Goal: Task Accomplishment & Management: Complete application form

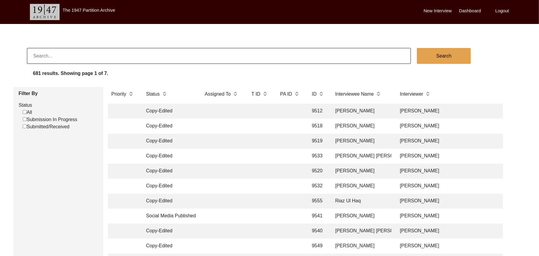
click at [25, 117] on input "Submission In Progress" at bounding box center [25, 119] width 4 height 4
checkbox input "false"
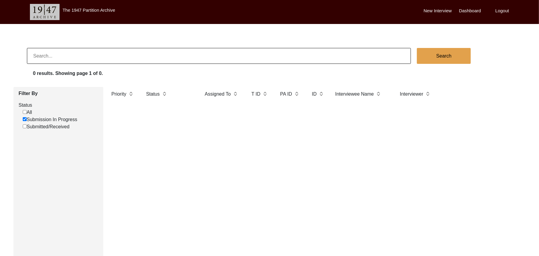
click at [437, 10] on label "New Interview" at bounding box center [438, 10] width 28 height 7
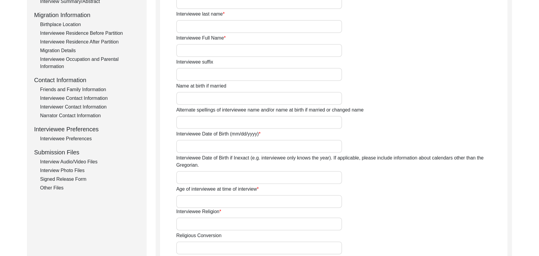
scroll to position [153, 0]
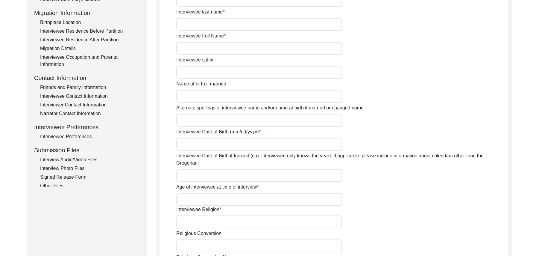
click at [73, 176] on div "Signed Release Form" at bounding box center [89, 176] width 99 height 7
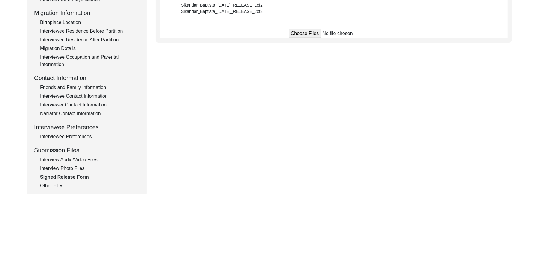
click at [298, 32] on input "file" at bounding box center [334, 33] width 91 height 9
type input "C:\fakepath\Abdul_Ghani_[DATE]_RELEASE_1of2.jpg"
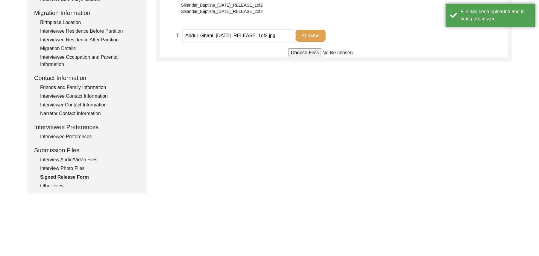
click at [303, 52] on input "file" at bounding box center [334, 52] width 91 height 9
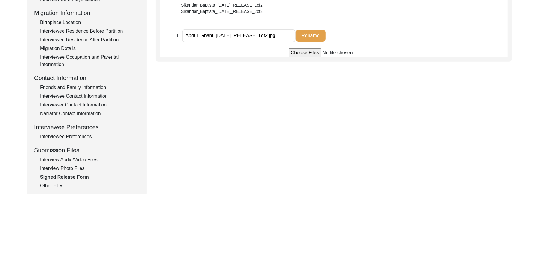
type input "C:\fakepath\Abdul_Ghani_[DATE]_RELEASE_2of2.jpg"
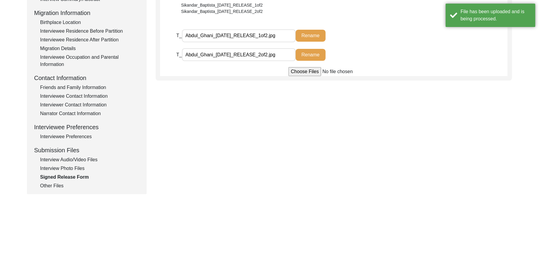
click at [82, 166] on div "Interview Photo Files" at bounding box center [89, 168] width 99 height 7
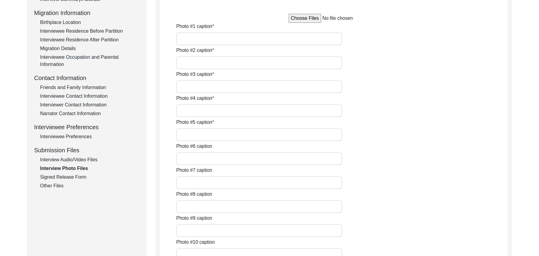
click at [301, 19] on input "file" at bounding box center [334, 18] width 91 height 9
type input "C:\fakepath\Abdul_Ghani_[DATE]_PHOTO_1of6.jpg"
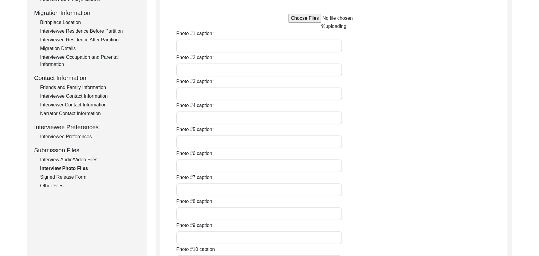
click at [465, 241] on div "Photo #9 caption" at bounding box center [341, 233] width 331 height 22
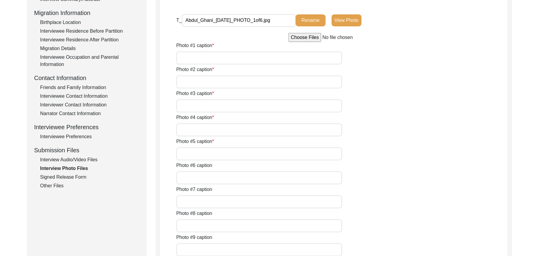
click at [305, 37] on input "file" at bounding box center [334, 37] width 91 height 9
type input "C:\fakepath\Abdul_Ghani_[DATE]_PHOTO_2of6.jpg"
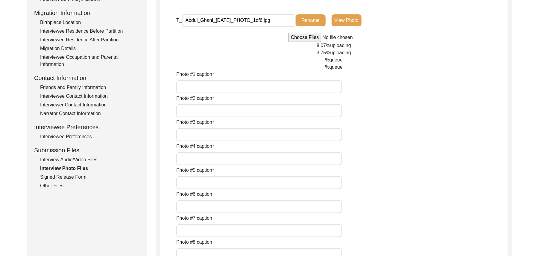
click at [191, 86] on input "Photo #1 caption" at bounding box center [259, 86] width 166 height 13
type input "[PERSON_NAME]"
click at [192, 110] on input "Photo #2 caption" at bounding box center [259, 110] width 166 height 13
paste input "[PERSON_NAME]"
type input "[PERSON_NAME]"
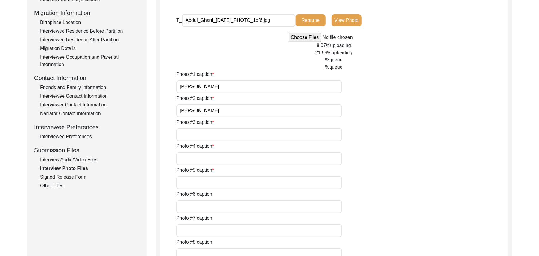
click at [192, 132] on input "Photo #3 caption" at bounding box center [259, 134] width 166 height 13
paste input "[PERSON_NAME]"
type input "[PERSON_NAME]"
click at [192, 158] on input "Photo #4 caption" at bounding box center [259, 158] width 166 height 13
paste input "[PERSON_NAME]"
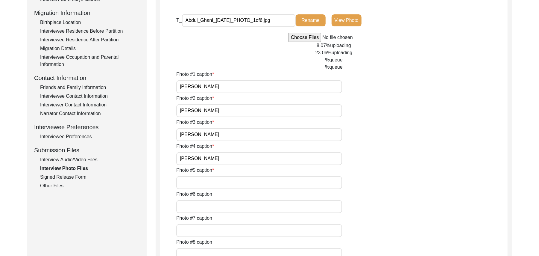
type input "[PERSON_NAME]"
click at [195, 182] on input "Photo #5 caption" at bounding box center [259, 182] width 166 height 13
paste input "[PERSON_NAME]"
type input "[PERSON_NAME]"
click at [198, 204] on input "Photo #6 caption" at bounding box center [259, 206] width 166 height 13
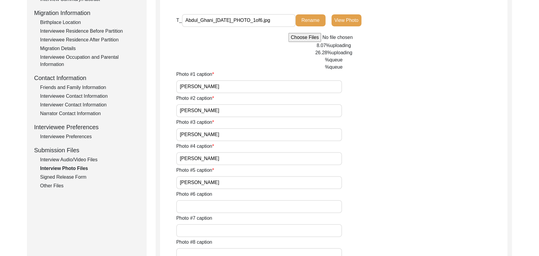
paste input "[PERSON_NAME]"
type input "[PERSON_NAME]"
click at [197, 231] on input "Photo #7 caption" at bounding box center [259, 230] width 166 height 13
type input "N/A"
click at [200, 251] on input "Photo #8 caption" at bounding box center [259, 254] width 166 height 13
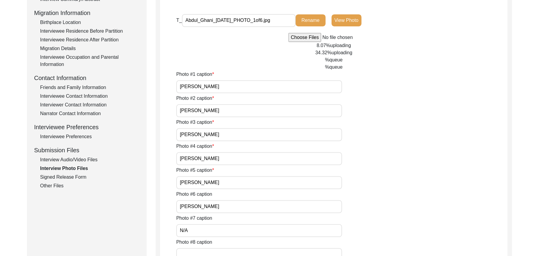
paste input "N/A"
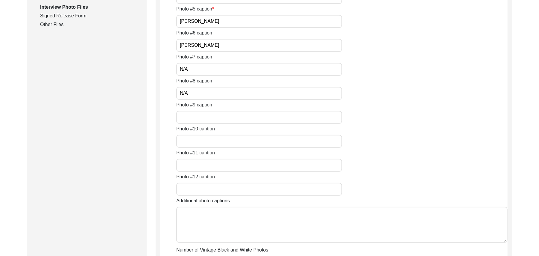
scroll to position [357, 0]
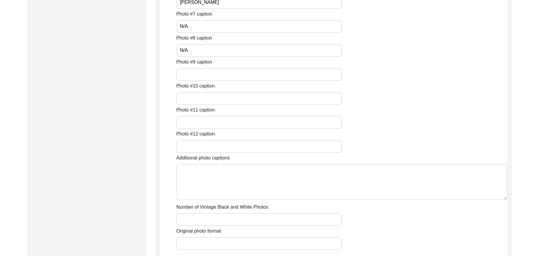
type input "N/A"
click at [200, 75] on input "Photo #9 caption" at bounding box center [259, 74] width 166 height 13
paste input "N/A"
type input "N/A"
click at [198, 97] on input "Photo #10 caption" at bounding box center [259, 98] width 166 height 13
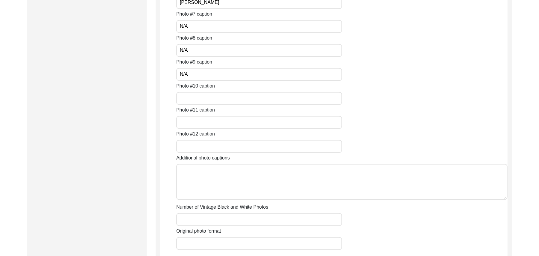
paste input "N/A"
type input "N/A"
click at [195, 119] on input "Photo #11 caption" at bounding box center [259, 122] width 166 height 13
paste input "N/A"
type input "N/A"
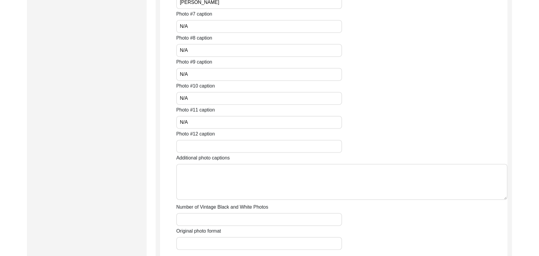
click at [193, 143] on input "Photo #12 caption" at bounding box center [259, 146] width 166 height 13
paste input "N/A"
type input "N/A"
click at [196, 175] on textarea "Additional photo captions" at bounding box center [341, 182] width 331 height 36
paste textarea "N/A"
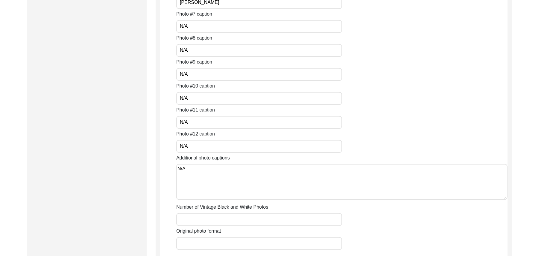
type textarea "N/A"
click at [198, 217] on input "Number of Vintage Black and White Photos" at bounding box center [259, 219] width 166 height 13
paste input "N/A"
type input "N/A"
click at [199, 241] on input "Original photo format" at bounding box center [259, 243] width 166 height 13
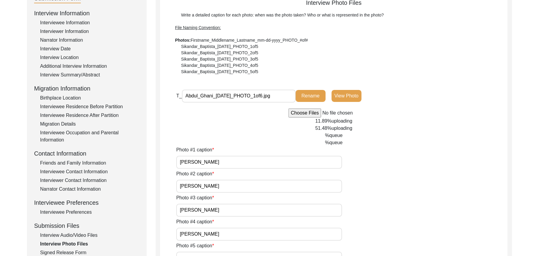
scroll to position [66, 0]
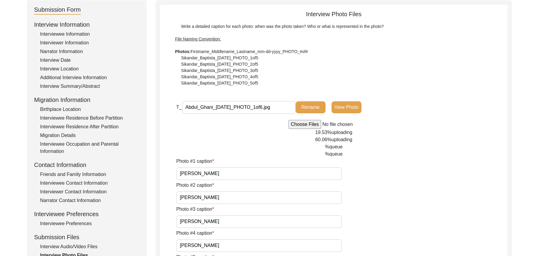
type input "JPG"
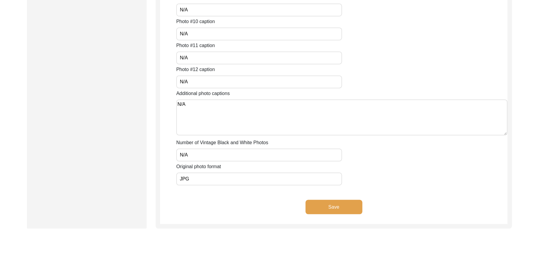
scroll to position [487, 0]
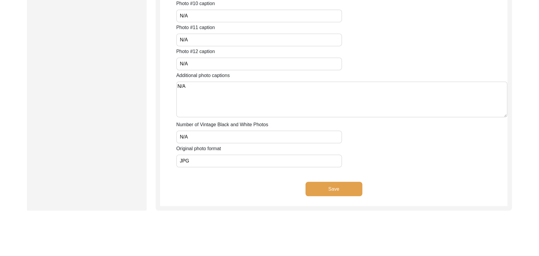
click at [357, 186] on button "Save" at bounding box center [334, 189] width 57 height 14
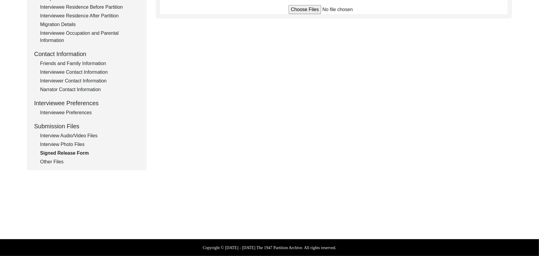
scroll to position [177, 0]
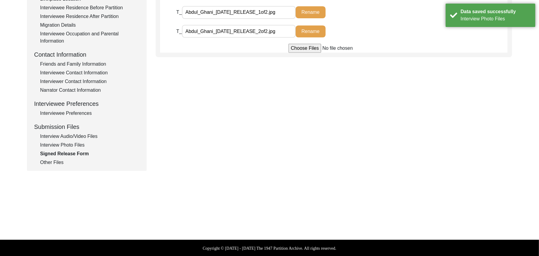
click at [91, 134] on div "Interview Audio/Video Files" at bounding box center [89, 136] width 99 height 7
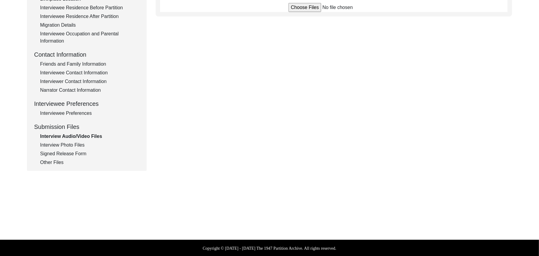
click at [301, 7] on input "file" at bounding box center [334, 7] width 91 height 9
click at [304, 8] on input "file" at bounding box center [334, 7] width 91 height 9
type input "C:\fakepath\Abdul_Ghani_[DATE]_BROLL_2of5.MTS"
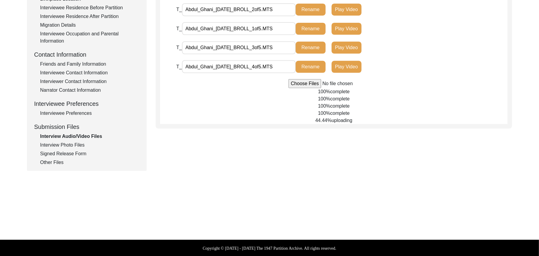
click at [296, 82] on input "file" at bounding box center [334, 83] width 91 height 9
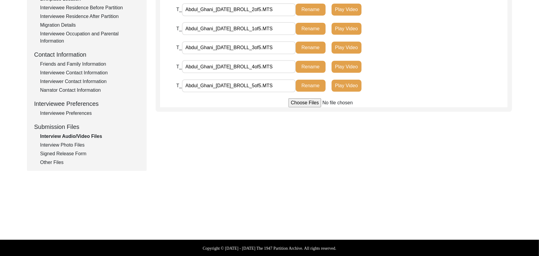
click at [304, 104] on input "file" at bounding box center [334, 102] width 91 height 9
click at [297, 104] on input "file" at bounding box center [334, 102] width 91 height 9
click at [296, 103] on input "file" at bounding box center [334, 102] width 91 height 9
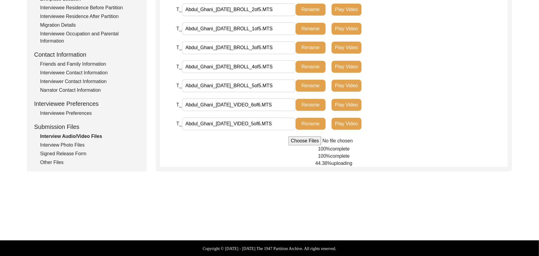
click at [303, 140] on input "file" at bounding box center [334, 140] width 91 height 9
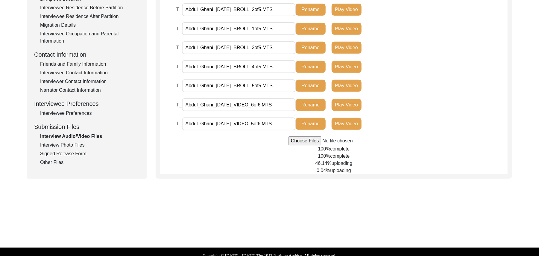
click at [302, 139] on input "file" at bounding box center [334, 140] width 91 height 9
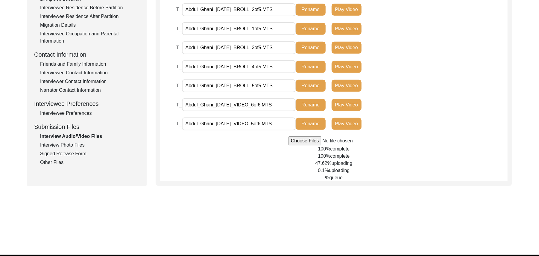
click at [297, 142] on input "file" at bounding box center [334, 140] width 91 height 9
type input "C:\fakepath\Abdul_Ghani_[DATE]_VIDEO_3of6.MTS"
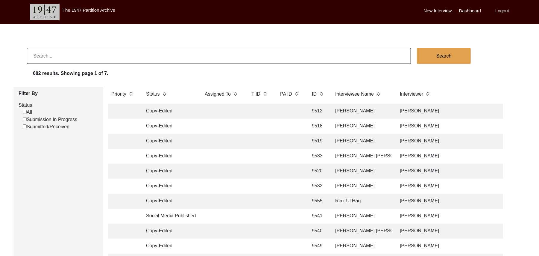
click at [25, 120] on input "Submission In Progress" at bounding box center [25, 119] width 4 height 4
checkbox input "false"
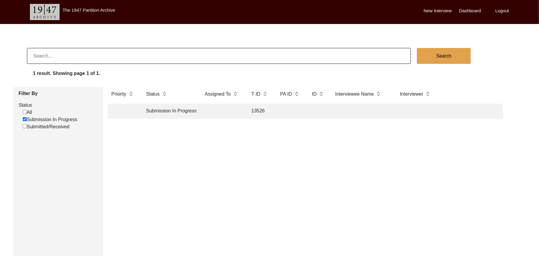
click at [256, 108] on td "13526" at bounding box center [260, 111] width 24 height 15
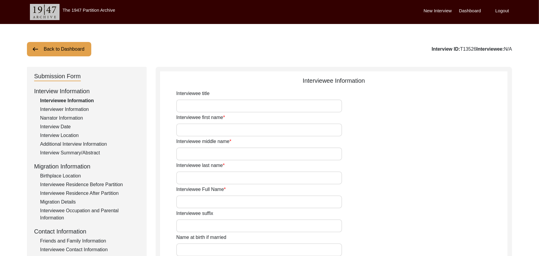
click at [232, 109] on input "Interviewee title" at bounding box center [259, 105] width 166 height 13
type input "Mr"
click at [225, 130] on input "Interviewee first name" at bounding box center [259, 129] width 166 height 13
type input "[PERSON_NAME]"
click at [215, 154] on input "Interviewee middle name" at bounding box center [259, 153] width 166 height 13
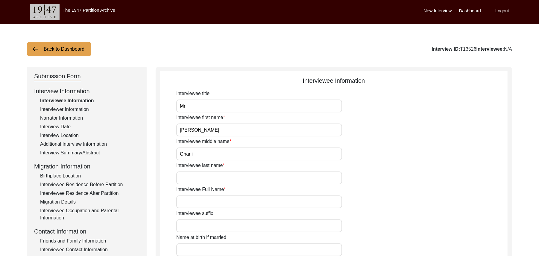
type input "Ghani"
click at [208, 179] on input "Interviewee last name" at bounding box center [259, 177] width 166 height 13
type input "N/A"
click at [209, 202] on input "Interviewee Full Name" at bounding box center [259, 201] width 166 height 13
type input "[PERSON_NAME]"
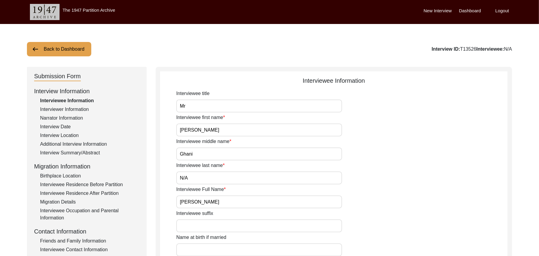
click at [204, 228] on input "Interviewee suffix" at bounding box center [259, 225] width 166 height 13
paste input "N/A"
type input "N/A"
click at [202, 251] on input "Name at birth if married" at bounding box center [259, 249] width 166 height 13
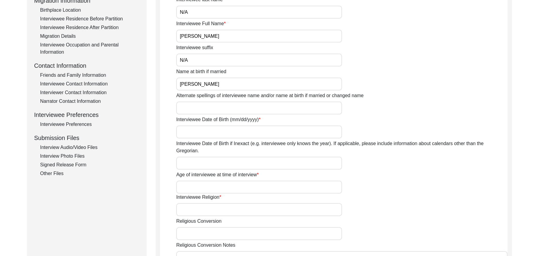
scroll to position [182, 0]
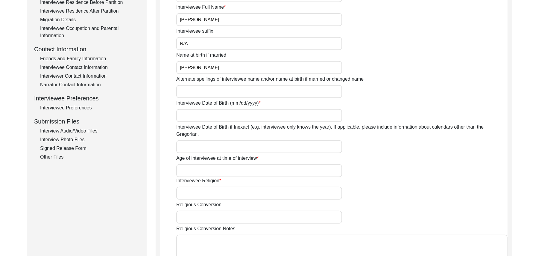
type input "[PERSON_NAME]"
click at [193, 97] on input "Alternate spellings of interviewee name and/or name at birth if married or chan…" at bounding box center [259, 91] width 166 height 13
type input "[PERSON_NAME]"
click at [195, 116] on input "Interviewee Date of Birth (mm/dd/yyyy)" at bounding box center [259, 115] width 166 height 13
type input "1935"
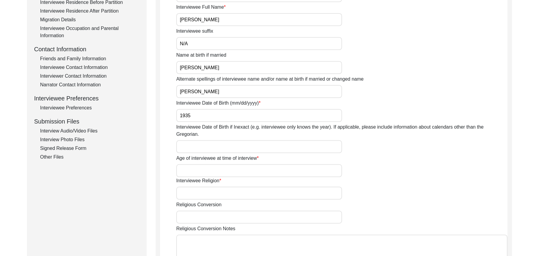
click at [189, 142] on input "Interviewee Date of Birth if Inexact (e.g. interviewee only knows the year). If…" at bounding box center [259, 146] width 166 height 13
type input "1935"
click at [189, 164] on input "Age of interviewee at time of interview" at bounding box center [259, 170] width 166 height 13
type input "90 Years"
click at [193, 187] on input "Interviewee Religion" at bounding box center [259, 193] width 166 height 13
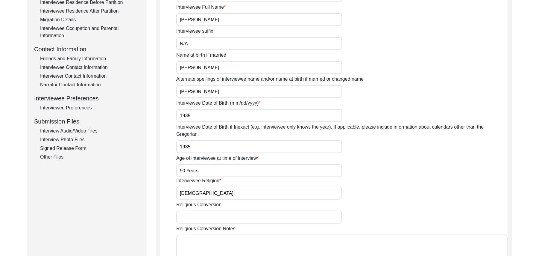
type input "[DEMOGRAPHIC_DATA]"
click at [196, 210] on input "Religious Conversion" at bounding box center [259, 216] width 166 height 13
paste input "N/A"
type input "N/A"
click at [200, 241] on textarea "Religious Conversion Notes" at bounding box center [341, 252] width 331 height 36
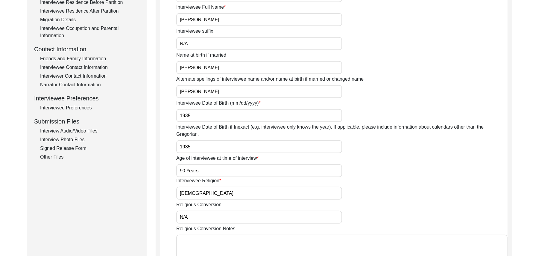
paste textarea "N/A"
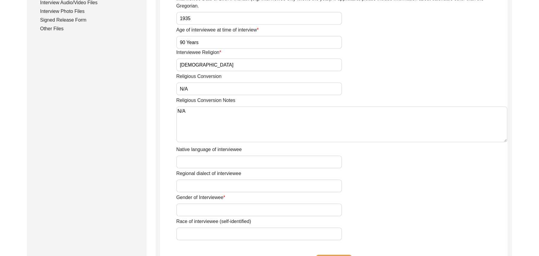
scroll to position [326, 0]
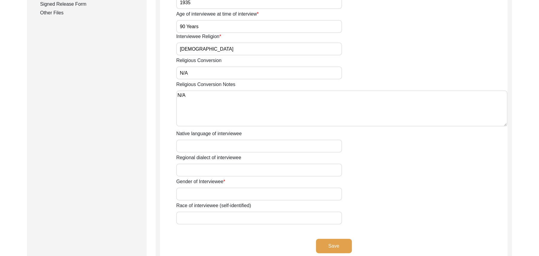
type textarea "N/A"
click at [237, 140] on input "Native language of interviewee" at bounding box center [259, 146] width 166 height 13
type input "Punjabi"
click at [231, 163] on input "Regional dialect of interviewee" at bounding box center [259, 169] width 166 height 13
type input "Malwai"
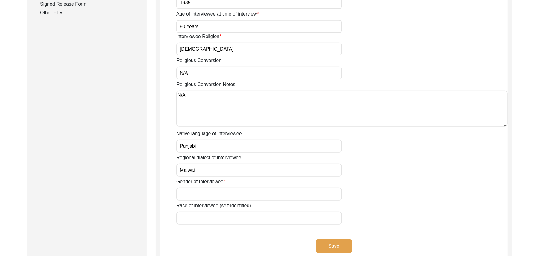
click at [223, 187] on input "Gender of Interviewee" at bounding box center [259, 193] width 166 height 13
type input "[DEMOGRAPHIC_DATA]"
click at [221, 211] on input "Race of interviewee (self-identified)" at bounding box center [259, 217] width 166 height 13
type input "Kumhaar (Rehmani Now)"
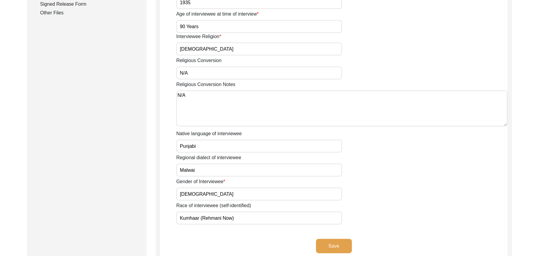
click at [342, 239] on button "Save" at bounding box center [334, 246] width 36 height 14
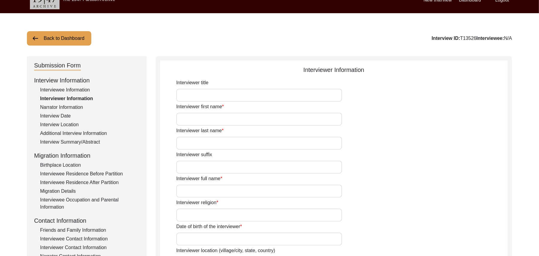
scroll to position [0, 0]
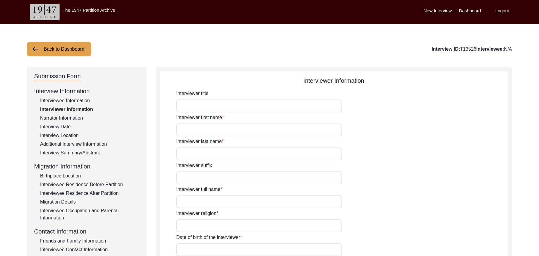
click at [217, 108] on input "Interviewer title" at bounding box center [259, 105] width 166 height 13
type input "M"
type input "Mr"
click at [210, 132] on input "Interviewer first name" at bounding box center [259, 129] width 166 height 13
type input "Muhammad"
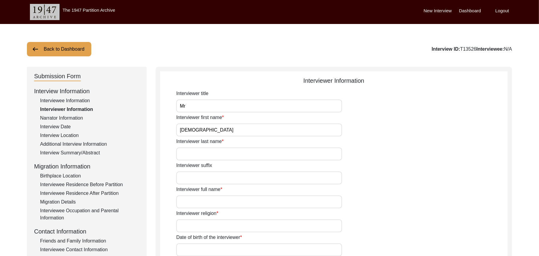
click at [202, 152] on input "Interviewer last name" at bounding box center [259, 153] width 166 height 13
type input "Sarfraz"
click at [196, 183] on input "Interviewer suffix" at bounding box center [259, 177] width 166 height 13
paste input "N/A"
type input "N/A"
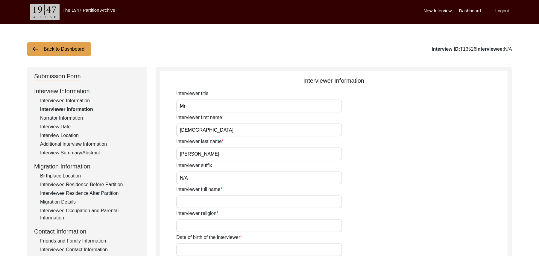
click at [195, 198] on input "Interviewer full name" at bounding box center [259, 201] width 166 height 13
type input "[PERSON_NAME]"
click at [198, 227] on input "Interviewer religion" at bounding box center [259, 225] width 166 height 13
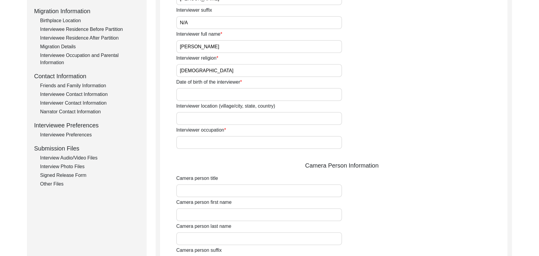
scroll to position [176, 0]
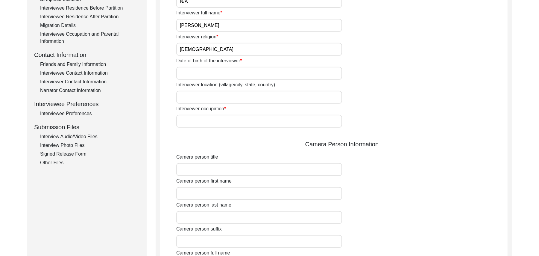
type input "[DEMOGRAPHIC_DATA]"
click at [199, 72] on input "Date of birth of the interviewer" at bounding box center [259, 73] width 166 height 13
type input "10/01/1961"
click at [195, 99] on input "Interviewer location (village/city, state, country)" at bounding box center [259, 97] width 166 height 13
type input "Shorkot city, Punjab, Pakistan"
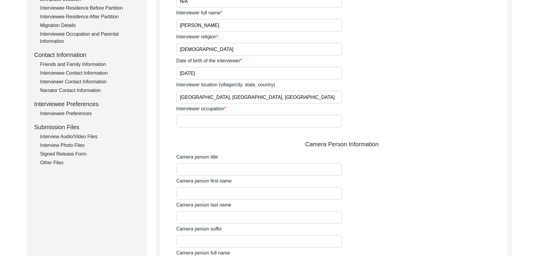
click at [197, 123] on input "Interviewer occupation" at bounding box center [259, 121] width 166 height 13
type input "Retired Govt Servant"
click at [200, 168] on input "Camera person title" at bounding box center [259, 169] width 166 height 13
type input "Mr"
click at [205, 197] on input "Camera person first name" at bounding box center [259, 193] width 166 height 13
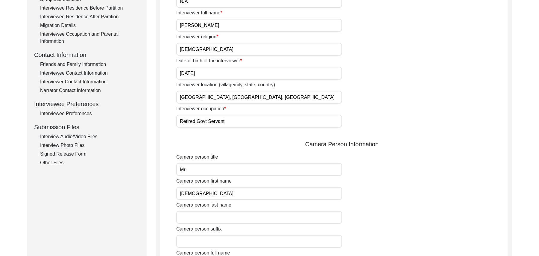
type input "Muhammad"
click at [205, 219] on input "Camera person last name" at bounding box center [259, 217] width 166 height 13
type input "Sarfraz"
click at [205, 241] on input "Camera person suffix" at bounding box center [259, 241] width 166 height 13
paste input "N/A"
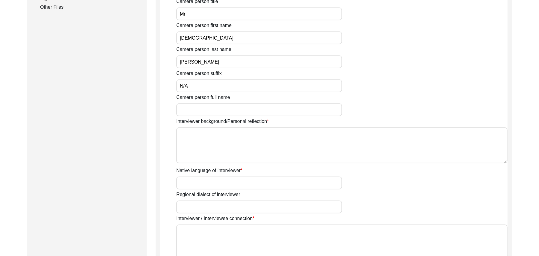
scroll to position [337, 0]
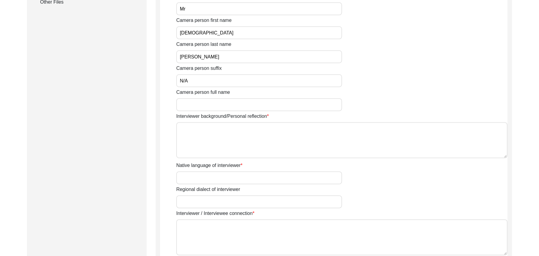
type input "N/A"
click at [212, 105] on input "Camera person full name" at bounding box center [259, 104] width 166 height 13
type input "[PERSON_NAME]"
click at [216, 140] on textarea "Interviewer background/Personal reflection" at bounding box center [341, 140] width 331 height 36
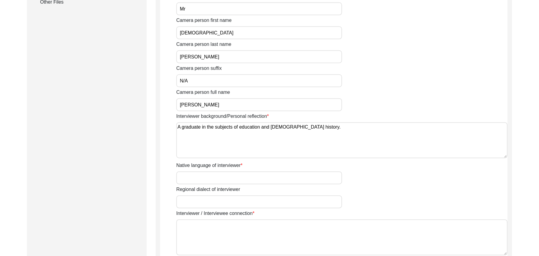
type textarea "A graduate in the subjects of education and Islamic history."
click at [212, 178] on input "Native language of interviewer" at bounding box center [259, 177] width 166 height 13
type input "Punjabi"
click at [208, 203] on input "Regional dialect of interviewer" at bounding box center [259, 201] width 166 height 13
type input "Malwai"
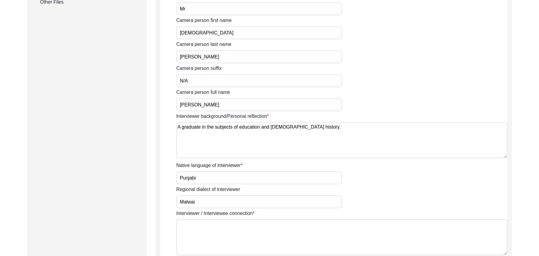
click at [218, 240] on textarea "Interviewer / Interviewee connection" at bounding box center [341, 237] width 331 height 36
paste textarea "N/A"
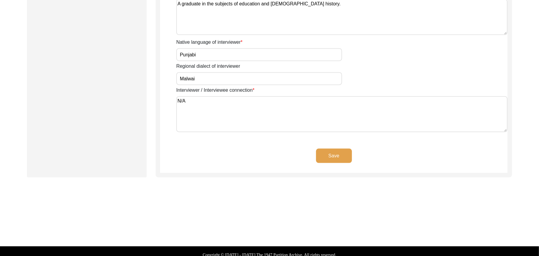
scroll to position [466, 0]
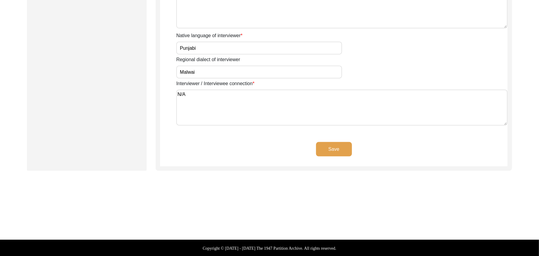
type textarea "N/A"
click at [344, 144] on button "Save" at bounding box center [334, 149] width 36 height 14
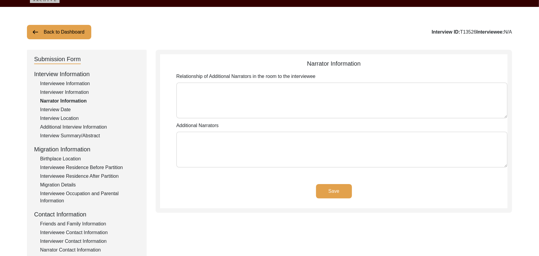
scroll to position [16, 0]
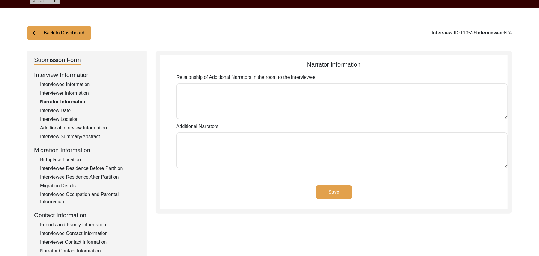
click at [326, 93] on textarea "Relationship of Additional Narrators in the room to the interviewee" at bounding box center [341, 101] width 331 height 36
paste textarea "N/A"
type textarea "N/A"
click at [289, 152] on textarea "Additional Narrators" at bounding box center [341, 150] width 331 height 36
paste textarea "N/A"
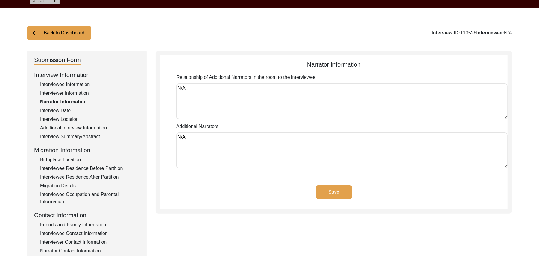
type textarea "N/A"
click at [341, 189] on button "Save" at bounding box center [334, 192] width 36 height 14
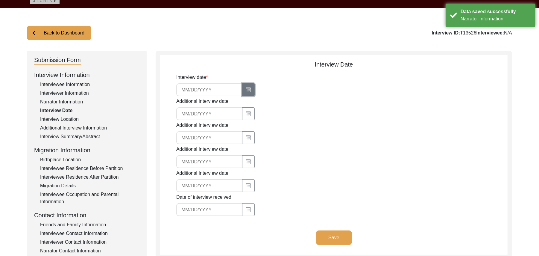
click at [246, 90] on icon "button" at bounding box center [248, 89] width 5 height 5
select select "9"
select select "2025"
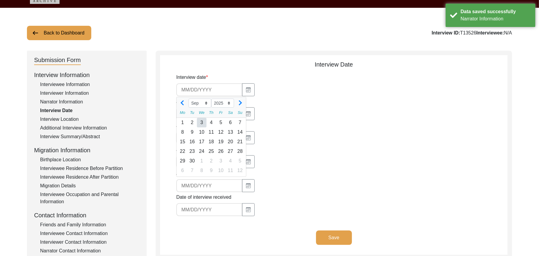
click at [201, 122] on div "3" at bounding box center [202, 123] width 10 height 10
type input "9/3/2025"
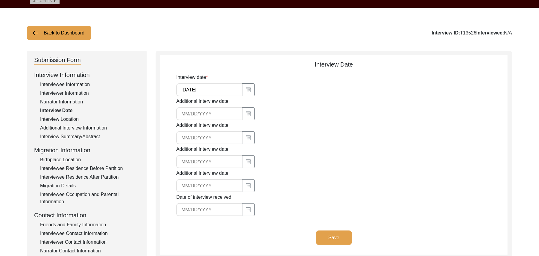
click at [328, 233] on button "Save" at bounding box center [334, 237] width 36 height 14
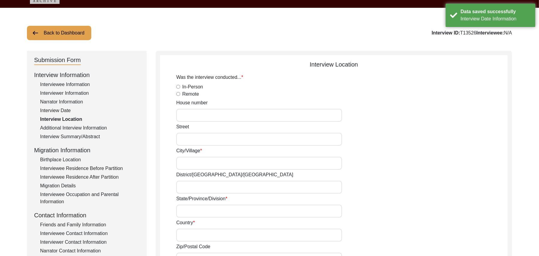
click at [178, 87] on input "In-Person" at bounding box center [178, 87] width 4 height 4
radio input "true"
click at [185, 115] on input "House number" at bounding box center [259, 115] width 166 height 13
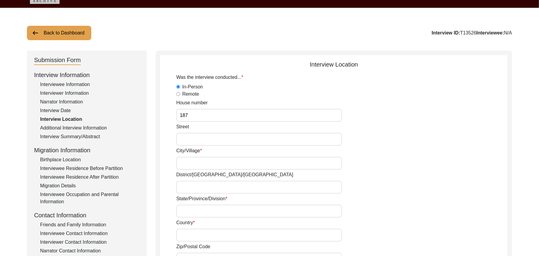
type input "187"
click at [187, 141] on input "Street" at bounding box center [259, 139] width 166 height 13
paste input "N/A"
type input "N/A"
click at [187, 164] on input "City/Village" at bounding box center [259, 163] width 166 height 13
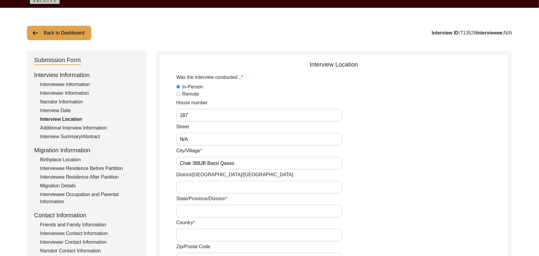
type input "Chak 388JB Bassi Qasso"
click at [187, 188] on input "District/tehsil/Jilla" at bounding box center [259, 187] width 166 height 13
type input "Toba Tek Singh/ Toba Tek Singh"
click at [188, 210] on input "State/Province/Division" at bounding box center [259, 210] width 166 height 13
type input "Punjab"
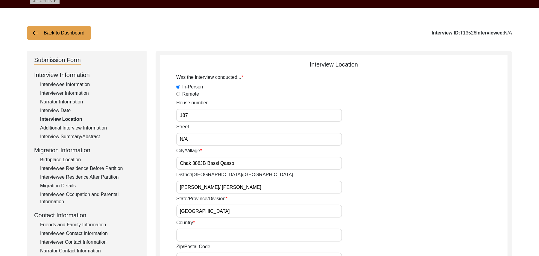
click at [188, 235] on input "Country" at bounding box center [259, 234] width 166 height 13
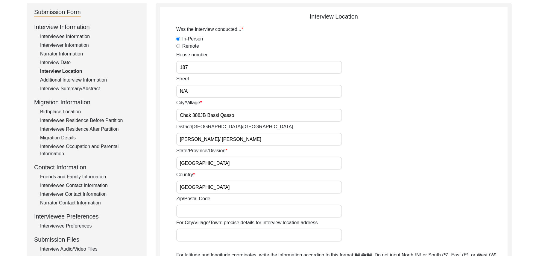
scroll to position [80, 0]
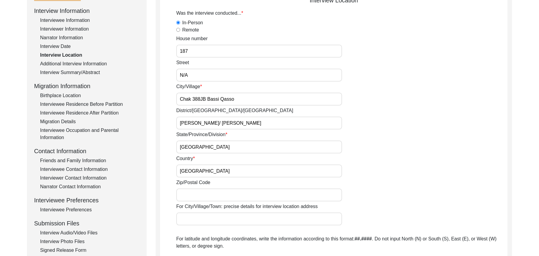
type input "Pakistan"
click at [219, 194] on input "Zip/Postal Code" at bounding box center [259, 194] width 166 height 13
type input "36050"
click at [210, 218] on input "For City/Village/Town: precise details for interview location address" at bounding box center [259, 218] width 166 height 13
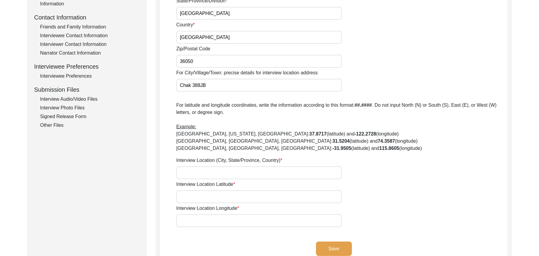
scroll to position [235, 0]
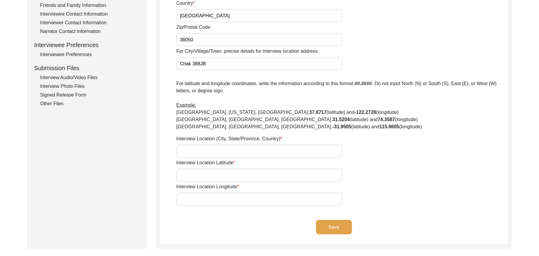
type input "Chak 388JB"
click at [234, 152] on input "Interview Location (City, State/Province, Country)" at bounding box center [259, 151] width 166 height 13
type input "Chak 388JB Bassi Qasso,Punjab, PAkistan"
click at [230, 171] on input "Interview Location Latitude" at bounding box center [259, 175] width 166 height 13
paste input "N/A"
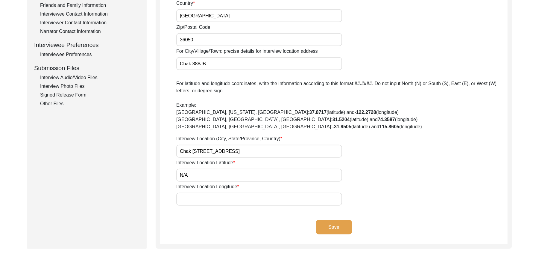
type input "N/A"
click at [225, 198] on input "Interview Location Longitude" at bounding box center [259, 199] width 166 height 13
paste input "N/A"
type input "N/A"
click at [332, 226] on button "Save" at bounding box center [334, 227] width 36 height 14
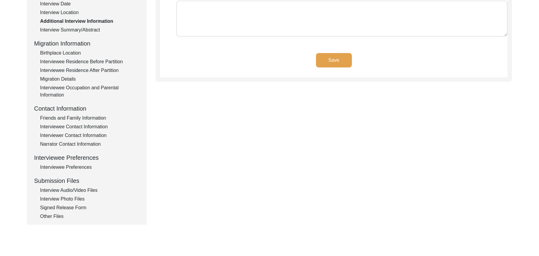
scroll to position [66, 0]
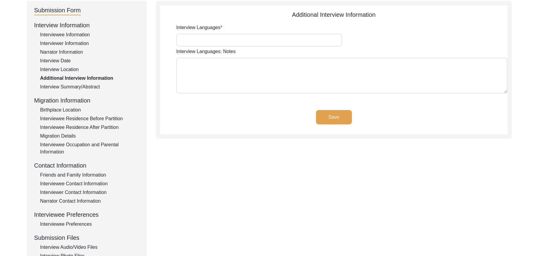
click at [277, 41] on input "Interview Languages" at bounding box center [259, 40] width 166 height 13
type input "Punjabi"
click at [266, 78] on textarea "Interview Languages: Notes" at bounding box center [341, 75] width 331 height 36
paste textarea "N/A"
type textarea "N/A"
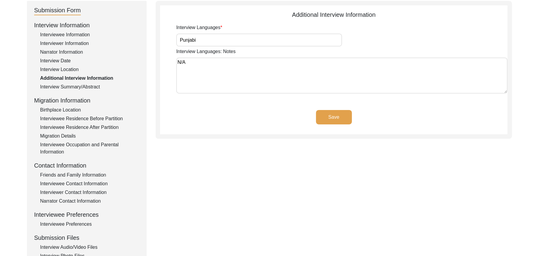
click at [336, 112] on button "Save" at bounding box center [334, 117] width 36 height 14
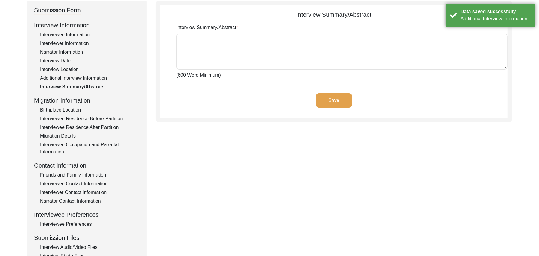
click at [74, 108] on div "Birthplace Location" at bounding box center [89, 109] width 99 height 7
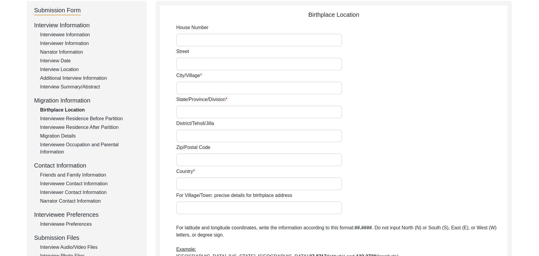
click at [198, 37] on input "House Number" at bounding box center [259, 40] width 166 height 13
paste input "N/A"
type input "N/A"
click at [195, 61] on input "Street" at bounding box center [259, 63] width 166 height 13
paste input "N/A"
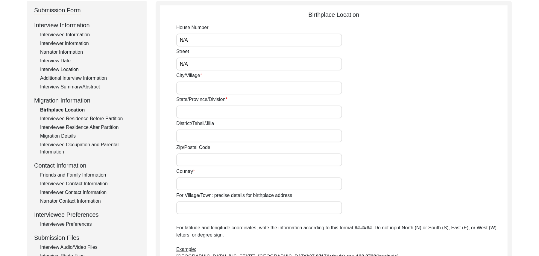
type input "N/A"
click at [192, 87] on input "City/Village" at bounding box center [259, 87] width 166 height 13
type input "Bassi Ghulam Hussain"
click at [190, 113] on input "State/Province/Division" at bounding box center [259, 111] width 166 height 13
type input "Punjab"
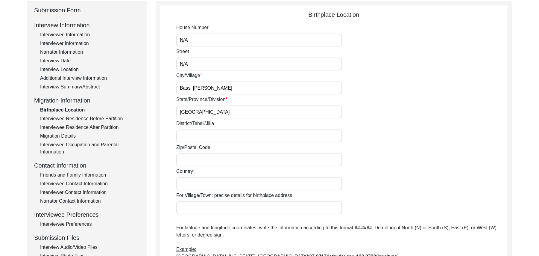
click at [191, 133] on input "District/Tehsil/Jilla" at bounding box center [259, 135] width 166 height 13
type input "Hoshiarpur/ Hoshiarpur"
click at [198, 160] on input "Zip/Postal Code" at bounding box center [259, 159] width 166 height 13
type input "146021"
click at [192, 184] on input "Country" at bounding box center [259, 183] width 166 height 13
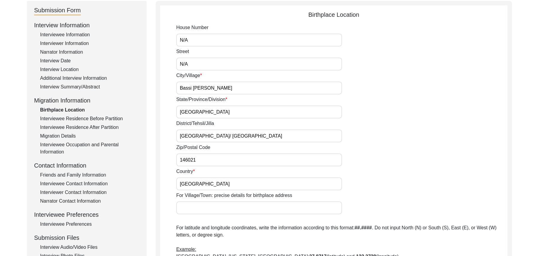
type input "India"
click at [190, 211] on input "For Village/Town: precise details for birthplace address" at bounding box center [259, 207] width 166 height 13
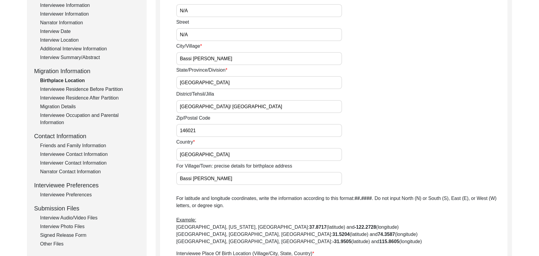
scroll to position [158, 0]
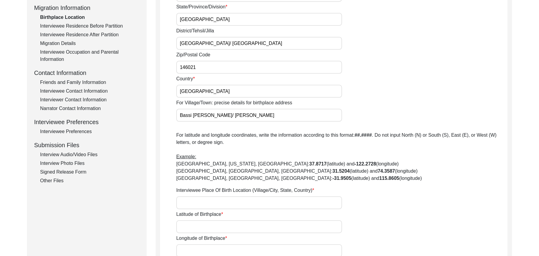
type input "Bassi Ghulam Hussain/ Adamwal"
click at [225, 201] on input "Interviewee Place Of Birth Location (Village/City, State, Country)" at bounding box center [259, 202] width 166 height 13
click at [204, 205] on input "Bassi" at bounding box center [259, 202] width 166 height 13
type input "Bassi Ghulam Hussain, Punjab, India"
click at [202, 230] on input "Latitude of Birthplace" at bounding box center [259, 226] width 166 height 13
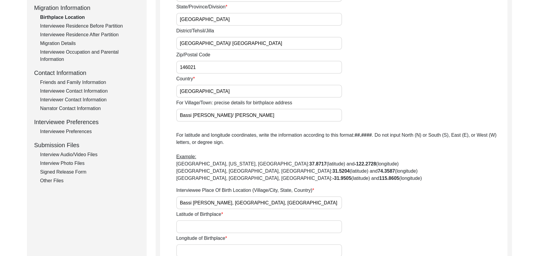
paste input "N/A"
type input "N/A"
click at [202, 250] on input "Longitude of Birthplace" at bounding box center [259, 250] width 166 height 13
paste input "N/A"
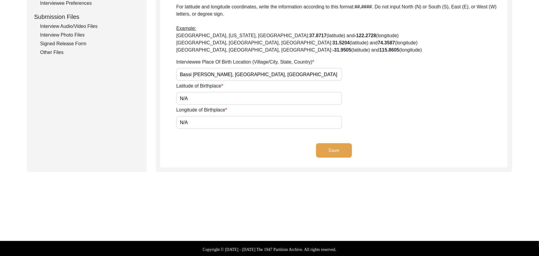
scroll to position [288, 0]
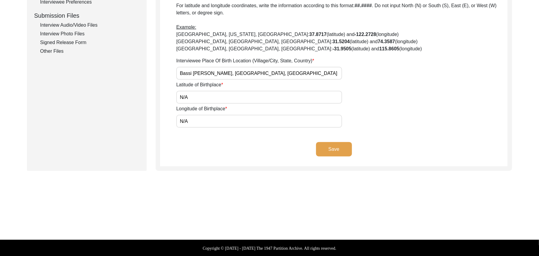
type input "N/A"
click at [340, 145] on button "Save" at bounding box center [334, 149] width 36 height 14
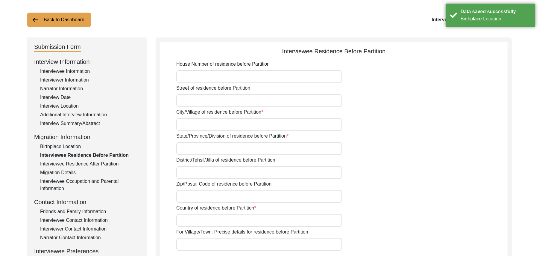
scroll to position [0, 0]
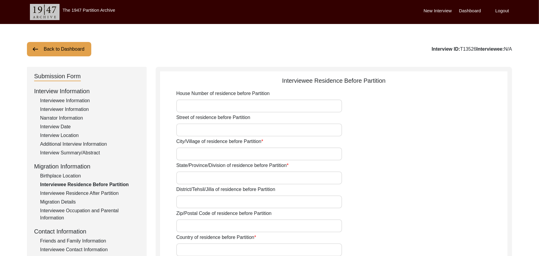
click at [230, 110] on input "House Number of residence before Partition" at bounding box center [259, 105] width 166 height 13
paste input "N/A"
type input "N/A"
click at [217, 128] on input "Street of residence before Partition" at bounding box center [259, 129] width 166 height 13
paste input "N/A"
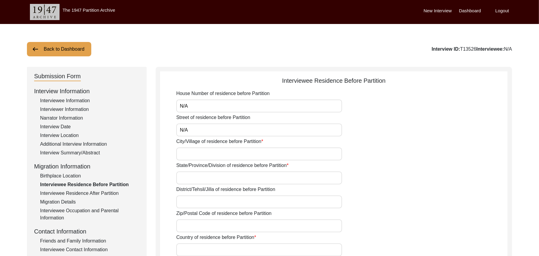
type input "N/A"
click at [212, 153] on input "City/Village of residence before Partition" at bounding box center [259, 153] width 166 height 13
type input "Adamwal"
click at [205, 178] on input "State/Province/Division of residence before Partition" at bounding box center [259, 177] width 166 height 13
type input "Punjab"
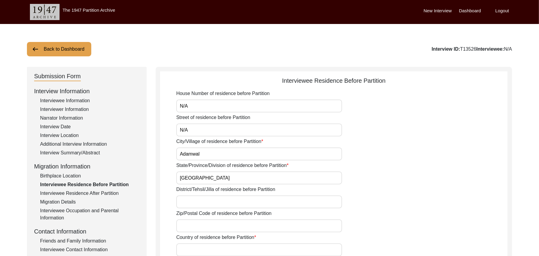
click at [202, 202] on input "District/Tehsil/Jilla of residence before Partition" at bounding box center [259, 201] width 166 height 13
type input "Hoshiarpur/ Hoshiarpur"
click at [199, 226] on input "Zip/Postal Code of residence before Partition" at bounding box center [259, 225] width 166 height 13
type input "144208"
click at [189, 248] on input "Country of residence before Partition" at bounding box center [259, 249] width 166 height 13
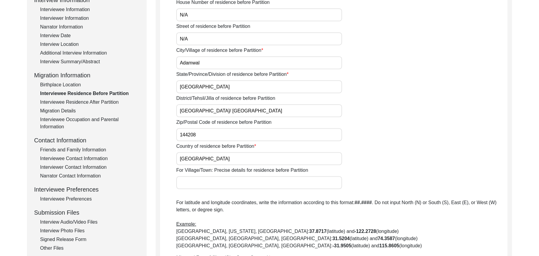
scroll to position [166, 0]
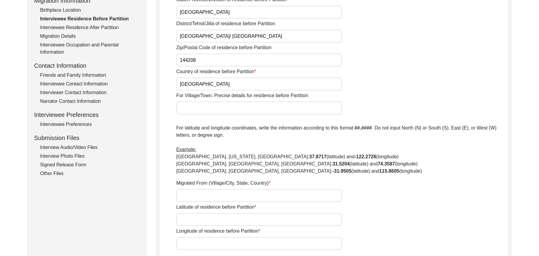
type input "India"
click at [198, 110] on input "For Village/Town: Precise details for residence before Partition" at bounding box center [259, 107] width 166 height 13
type input "Adamwal"
click at [190, 196] on input "Migrated From (Village/City, State, Country)" at bounding box center [259, 195] width 166 height 13
type input "Adamwal, Punjab, India"
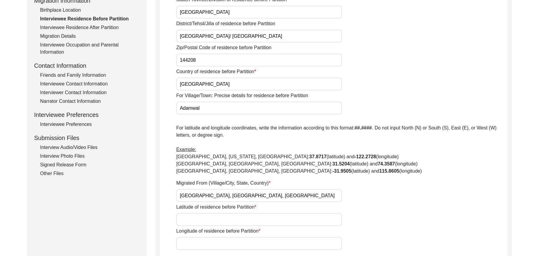
click at [187, 219] on input "Latitude of residence before Partition" at bounding box center [259, 219] width 166 height 13
paste input "N/A"
type input "N/A"
click at [193, 242] on input "Longitude of residence before Partition" at bounding box center [259, 243] width 166 height 13
paste input "N/A"
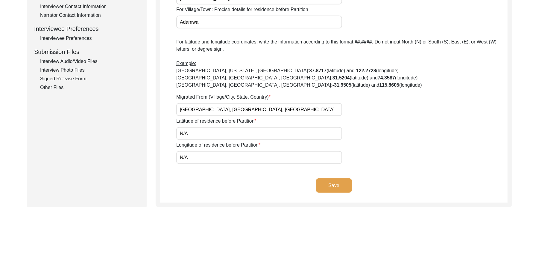
scroll to position [288, 0]
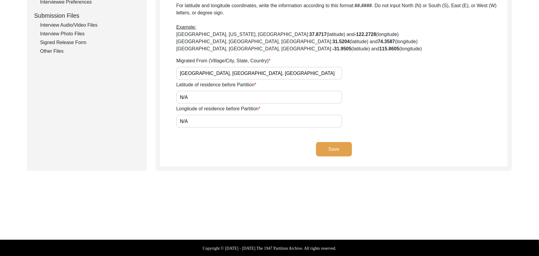
type input "N/A"
click at [341, 146] on button "Save" at bounding box center [334, 149] width 36 height 14
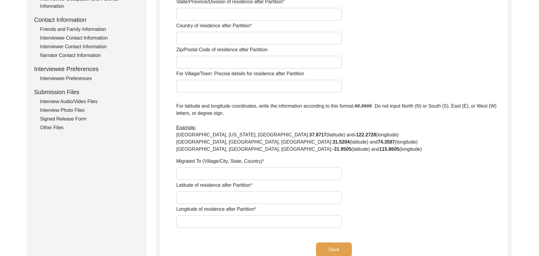
scroll to position [2, 0]
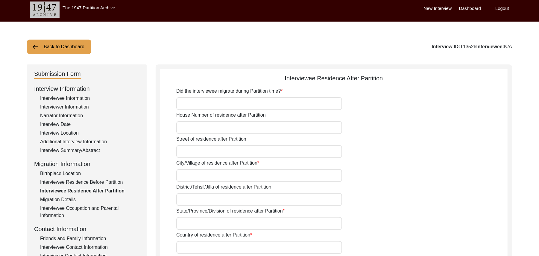
click at [258, 105] on input "Did the interviewee migrate during Partition time?" at bounding box center [259, 103] width 166 height 13
type input "Yes"
click at [243, 133] on input "House Number of residence after Partition" at bounding box center [259, 127] width 166 height 13
paste input "N/A"
type input "N/A"
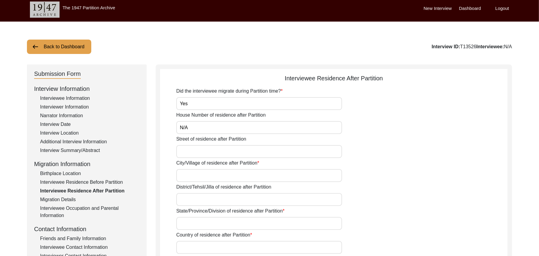
click at [231, 153] on input "Street of residence after Partition" at bounding box center [259, 151] width 166 height 13
paste input "N/A"
type input "N/A"
click at [216, 180] on input "City/Village of residence after Partition" at bounding box center [259, 175] width 166 height 13
type input "76 SB"
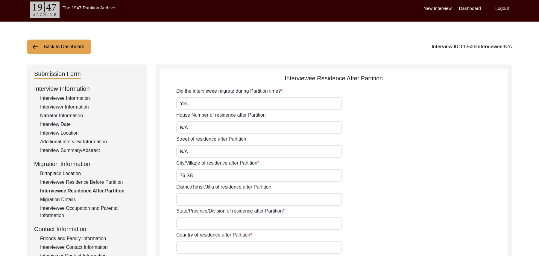
click at [205, 201] on input "District/Tehsil/Jilla of residence after Partition" at bounding box center [259, 199] width 166 height 13
type input "Sahiwal"
click at [198, 223] on input "State/Province/Division of residence after Partition" at bounding box center [259, 223] width 166 height 13
type input "Punjab"
click at [193, 250] on input "Country of residence after Partition" at bounding box center [259, 247] width 166 height 13
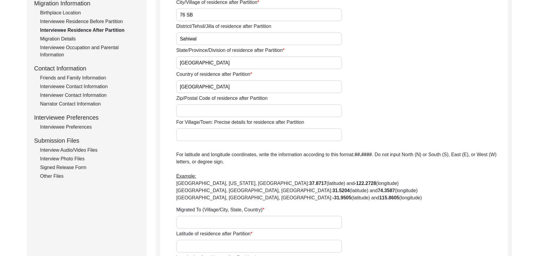
scroll to position [174, 0]
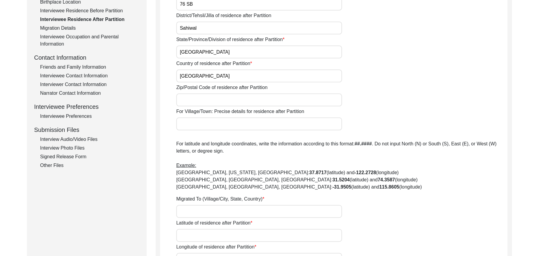
type input "Pakistan"
click at [202, 100] on input "Zip/Postal Code of residence after Partition" at bounding box center [259, 99] width 166 height 13
type input "add"
click at [196, 122] on input "For Village/Town: Precise details for residence after Partition" at bounding box center [259, 123] width 166 height 13
type input "Chak 76 Sb"
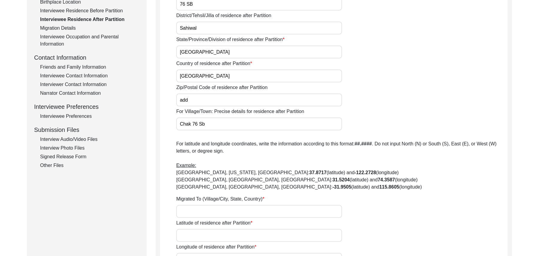
click at [192, 207] on input "Migrated To (Village/City, State, Country)" at bounding box center [259, 211] width 166 height 13
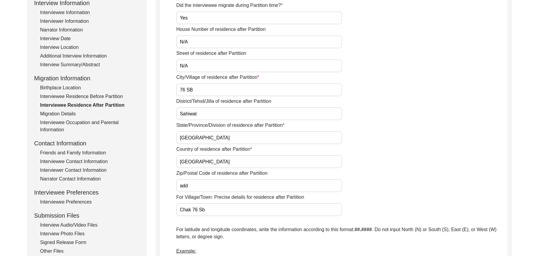
scroll to position [86, 0]
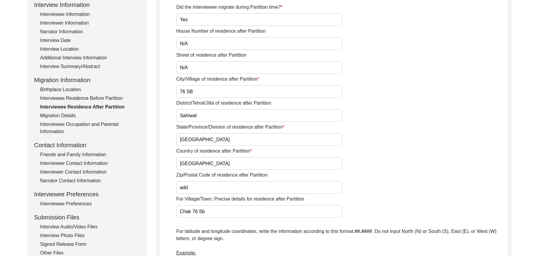
type input "Chak 76, P"
click at [203, 90] on input "76 SB" at bounding box center [259, 91] width 166 height 13
type input "7"
type input "388JB Bassi Qasso"
click at [201, 113] on input "Sahiwal" at bounding box center [259, 115] width 166 height 13
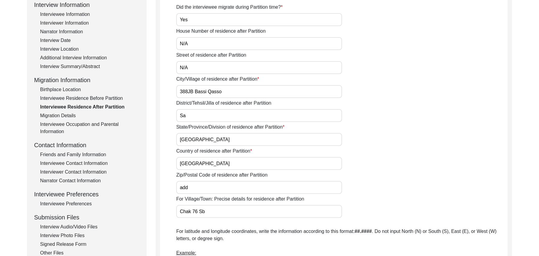
type input "S"
type input "Toba Tek Singh/ Toba Tek Singh"
click at [200, 139] on input "Punjab" at bounding box center [259, 139] width 166 height 13
click at [193, 187] on input "add" at bounding box center [259, 187] width 166 height 13
type input "a"
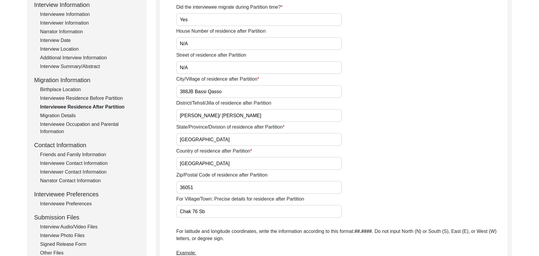
type input "36051"
click at [207, 215] on input "Chak 76 Sb" at bounding box center [259, 211] width 166 height 13
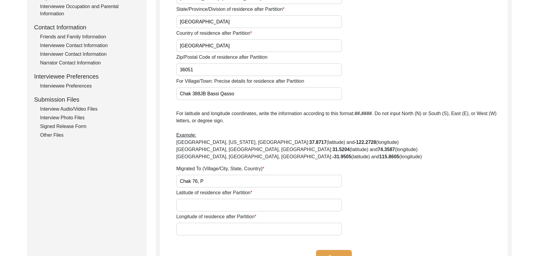
scroll to position [236, 0]
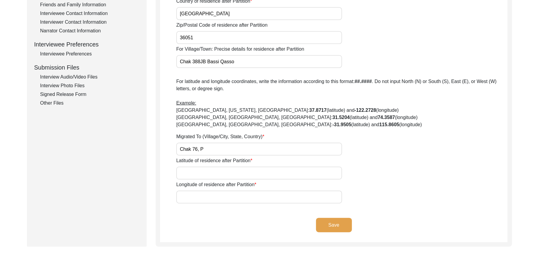
type input "Chak 388JB Bassi Qasso"
click at [209, 150] on input "Chak 76, P" at bounding box center [259, 149] width 166 height 13
type input "Chak 388JB Bassi Qasso, Punjab, Pakistan"
click at [211, 172] on input "Latitude of residence after Partition" at bounding box center [259, 172] width 166 height 13
paste input "N/A"
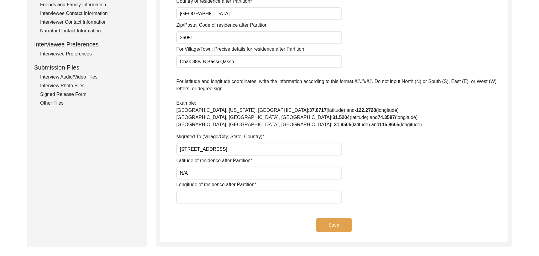
type input "N/A"
click at [214, 198] on input "Longitude of residence after Partition" at bounding box center [259, 196] width 166 height 13
paste input "N/A"
type input "N/A"
click at [339, 222] on button "Save" at bounding box center [334, 225] width 36 height 14
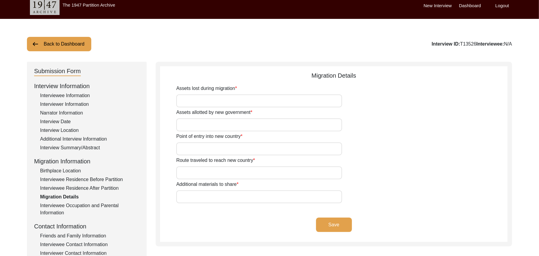
scroll to position [0, 0]
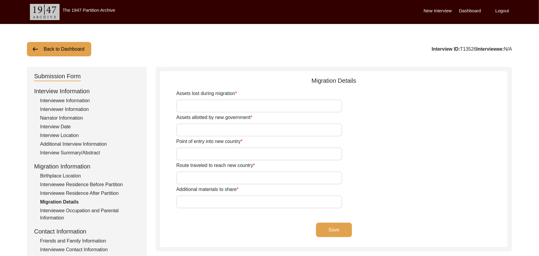
click at [246, 110] on input "Assets lost during migration" at bounding box center [259, 105] width 166 height 13
click at [191, 104] on input "Land Home" at bounding box center [259, 105] width 166 height 13
click at [194, 105] on input "Home" at bounding box center [259, 105] width 166 height 13
type input "Home, Business"
click at [191, 128] on input "Assets allotted by new government" at bounding box center [259, 129] width 166 height 13
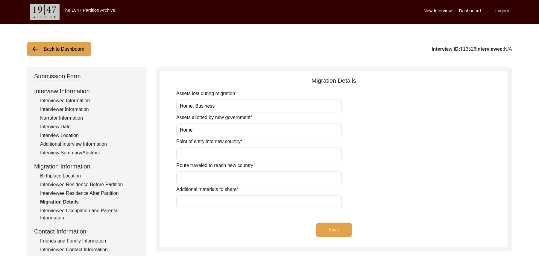
type input "Home"
click at [190, 153] on input "Point of entry into new country" at bounding box center [259, 153] width 166 height 13
type input "Wagah"
click at [191, 178] on input "Route traveled to reach new country" at bounding box center [259, 177] width 166 height 13
type input "Adamwal, Jahan Khelan, Hoshiarpur, Beas, Amritsar, Attari, Wagah, Lahore"
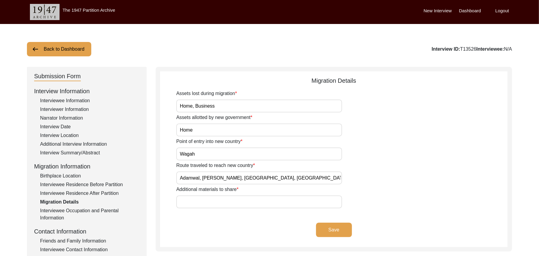
click at [186, 200] on input "Additional materials to share" at bounding box center [259, 201] width 166 height 13
paste input "N/A"
type input "N/A"
click at [321, 224] on button "Save" at bounding box center [334, 229] width 36 height 14
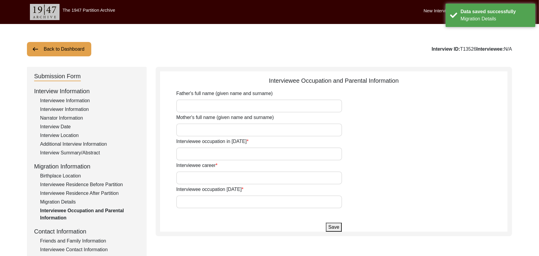
click at [196, 106] on input "Father's full name (given name and surname)" at bounding box center [259, 105] width 166 height 13
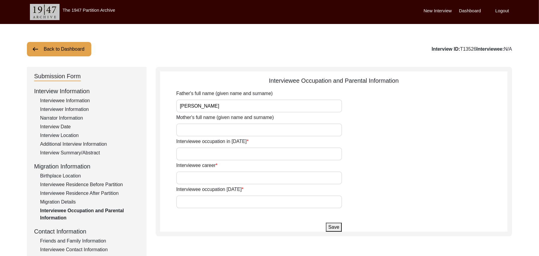
type input "Ali Ahmed"
click at [194, 128] on input "Mother's full name (given name and surname)" at bounding box center [259, 129] width 166 height 13
type input "Zainab Bibi"
click at [201, 154] on input "Interviewee occupation in 1947" at bounding box center [259, 153] width 166 height 13
type input "Student"
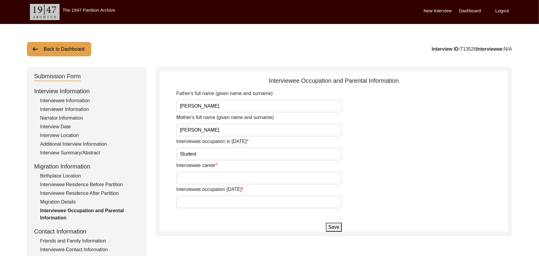
click at [201, 178] on input "Interviewee career" at bounding box center [259, 177] width 166 height 13
type input "Laborer"
click at [195, 202] on input "Interviewee occupation today" at bounding box center [259, 201] width 166 height 13
type input "Dont work any more"
click at [337, 228] on button "Save" at bounding box center [334, 226] width 16 height 9
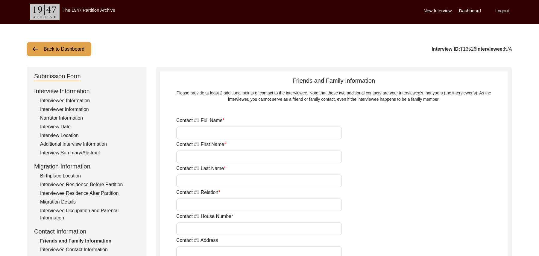
click at [207, 131] on input "Contact #1 Full Name" at bounding box center [259, 132] width 166 height 13
type input "Muhammad Islam"
click at [208, 152] on input "Contact #1 First Name" at bounding box center [259, 156] width 166 height 13
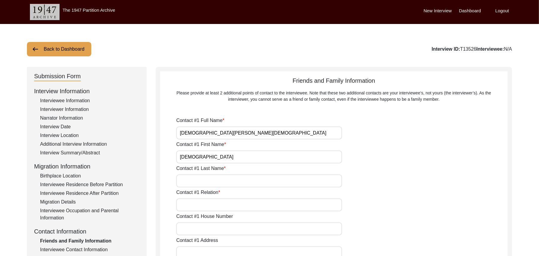
type input "Muhammad"
click at [205, 180] on input "Contact #1 Last Name" at bounding box center [259, 180] width 166 height 13
type input "[DEMOGRAPHIC_DATA]"
click at [207, 202] on input "Contact #1 Relation" at bounding box center [259, 204] width 166 height 13
type input "Son"
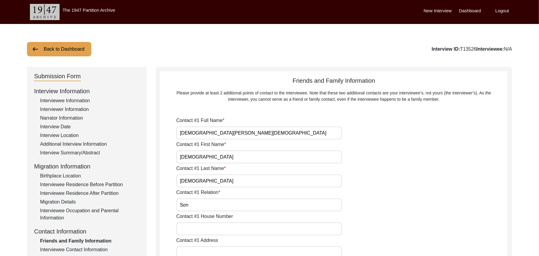
click at [205, 228] on input "Contact #1 House Number" at bounding box center [259, 228] width 166 height 13
type input "187"
click at [206, 249] on input "Contact #1 Address" at bounding box center [259, 252] width 166 height 13
type input "Chak 388JB"
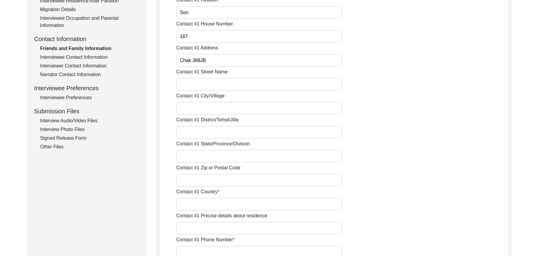
scroll to position [203, 0]
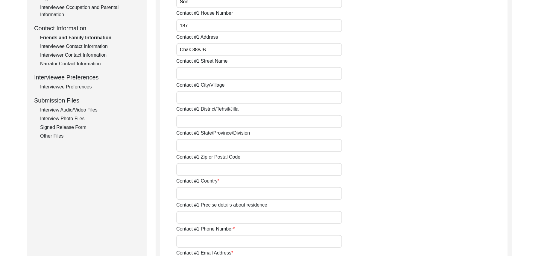
click at [220, 73] on input "Contact #1 Street Name" at bounding box center [259, 73] width 166 height 13
paste input "N/A"
type input "N/A"
click at [205, 100] on input "Contact #1 City/Village" at bounding box center [259, 97] width 166 height 13
type input "Chak 388JB"
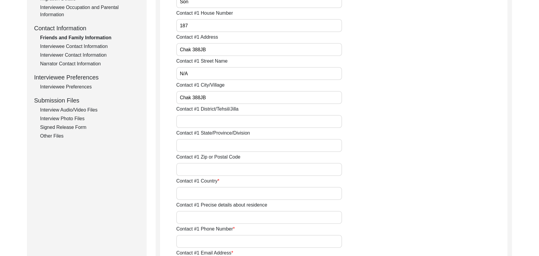
click at [203, 119] on input "Contact #1 District/Tehsil/Jilla" at bounding box center [259, 121] width 166 height 13
type input "Toba Tek Singh/ Toba Tek singh"
click at [195, 148] on input "Contact #1 State/Province/Division" at bounding box center [259, 145] width 166 height 13
type input "Punjab"
click at [198, 172] on input "Contact #1 Zip or Postal Code" at bounding box center [259, 169] width 166 height 13
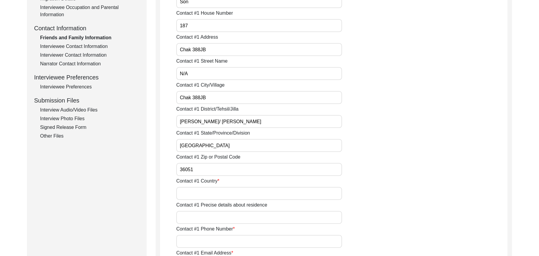
type input "36051"
click at [199, 198] on input "Contact #1 Country" at bounding box center [259, 193] width 166 height 13
type input "Pakistan"
click at [200, 218] on input "Contact #1 Precise details about residence" at bounding box center [259, 217] width 166 height 13
type input "Chak 388JB"
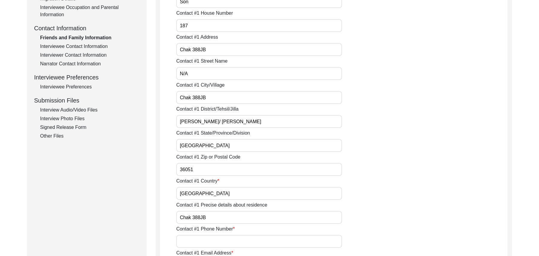
click at [207, 241] on input "Contact #1 Phone Number" at bounding box center [259, 241] width 166 height 13
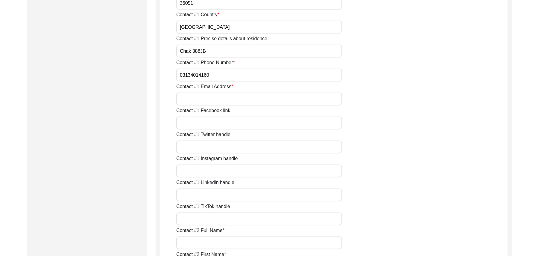
scroll to position [396, 0]
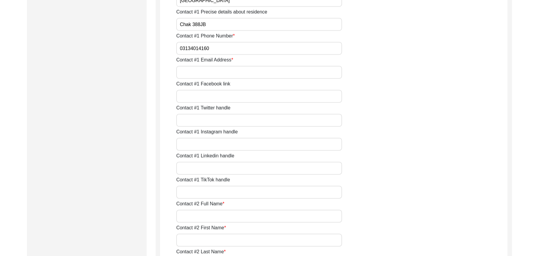
type input "03134014160"
click at [257, 75] on input "Contact #1 Email Address" at bounding box center [259, 72] width 166 height 13
paste input "N/A"
type input "N/A"
click at [241, 98] on input "Contact #1 Facebook link" at bounding box center [259, 96] width 166 height 13
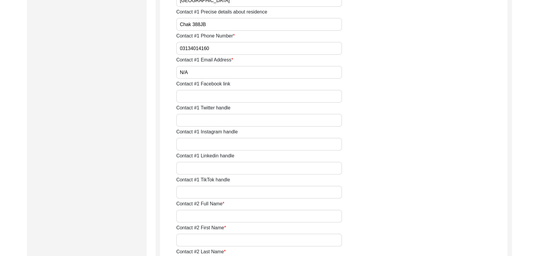
paste input "N/A"
type input "N/A"
click at [235, 120] on input "Contact #1 Twitter handle" at bounding box center [259, 120] width 166 height 13
paste input "N/A"
type input "N/A"
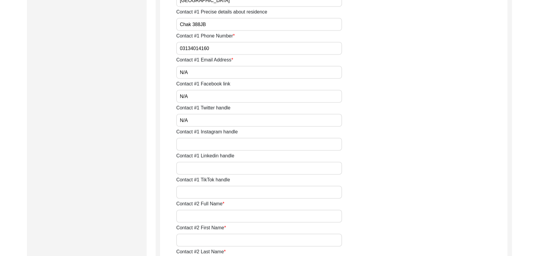
click at [228, 144] on input "Contact #1 Instagram handle" at bounding box center [259, 144] width 166 height 13
paste input "N/A"
type input "N/A"
click at [224, 168] on input "Contact #1 Linkedin handle" at bounding box center [259, 168] width 166 height 13
paste input "N/A"
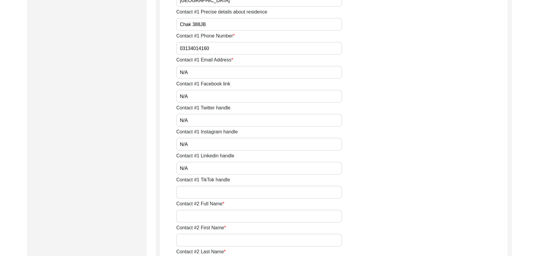
type input "N/A"
click at [215, 193] on input "Contact #1 TikTok handle" at bounding box center [259, 192] width 166 height 13
paste input "N/A"
type input "N/A"
click at [213, 219] on input "Contact #2 Full Name" at bounding box center [259, 216] width 166 height 13
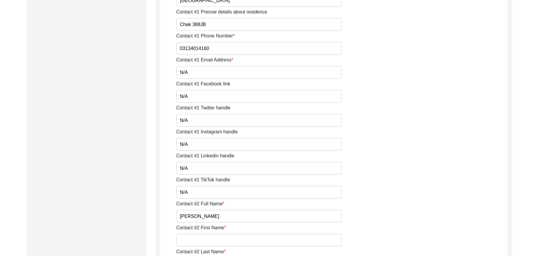
type input "[PERSON_NAME]"
click at [213, 240] on input "Contact #2 First Name" at bounding box center [259, 240] width 166 height 13
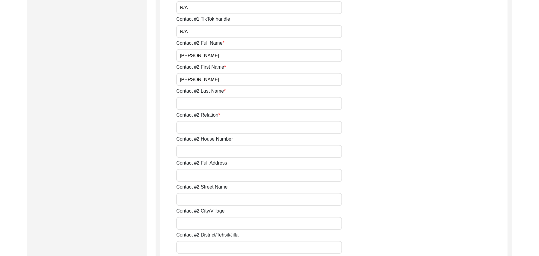
scroll to position [615, 0]
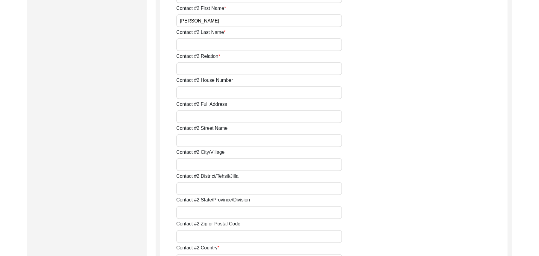
type input "Ali"
click at [224, 46] on input "Contact #2 Last Name" at bounding box center [259, 44] width 166 height 13
type input "Hassan"
click at [214, 70] on input "Contact #2 Relation" at bounding box center [259, 68] width 166 height 13
type input "Grandson"
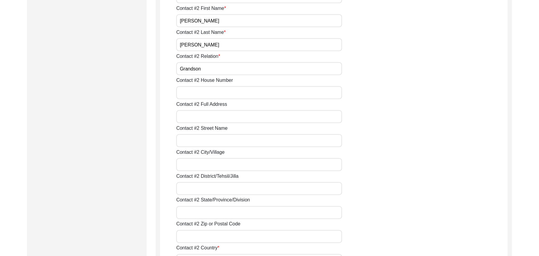
click at [208, 92] on input "Contact #2 House Number" at bounding box center [259, 92] width 166 height 13
type input "187"
click at [206, 117] on input "Contact #2 Full Address" at bounding box center [259, 116] width 166 height 13
type input "Chak 388JB"
click at [208, 139] on input "Contact #2 Street Name" at bounding box center [259, 140] width 166 height 13
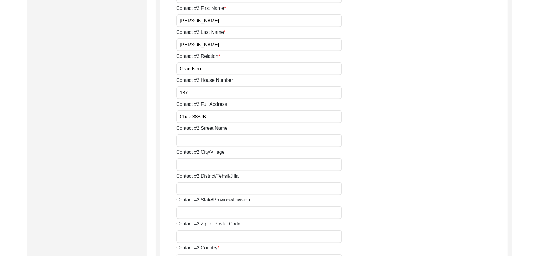
paste input "N/A"
type input "N/A"
click at [202, 163] on input "Contact #2 City/Village" at bounding box center [259, 164] width 166 height 13
type input "Chak 388JB"
click at [200, 193] on input "Contact #2 District/Tehsil/Jilla" at bounding box center [259, 188] width 166 height 13
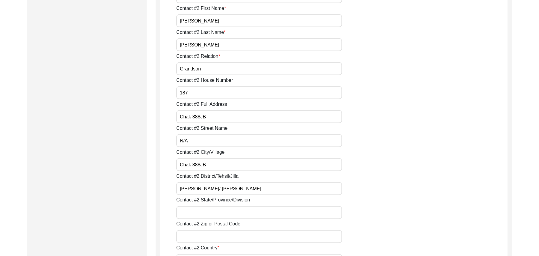
type input "Toba Tek Singh/ Toba Tek Singh"
click at [202, 213] on input "Contact #2 State/Province/Division" at bounding box center [259, 212] width 166 height 13
type input "Punjab"
click at [205, 240] on input "Contact #2 Zip or Postal Code" at bounding box center [259, 236] width 166 height 13
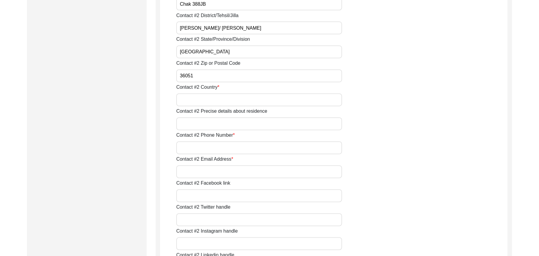
scroll to position [808, 0]
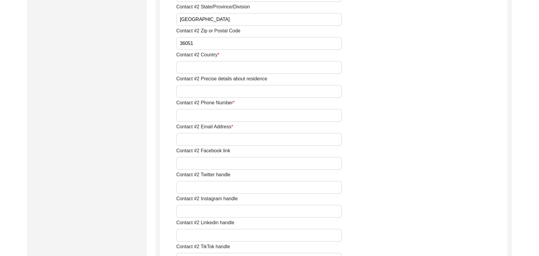
type input "36051"
click at [208, 68] on input "Contact #2 Country" at bounding box center [259, 67] width 166 height 13
type input "Pakistan"
click at [207, 91] on input "Contact #2 Precise details about residence" at bounding box center [259, 91] width 166 height 13
type input "Chak 388JB"
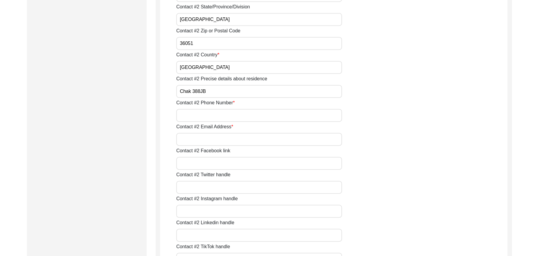
click at [207, 118] on input "Contact #2 Phone Number" at bounding box center [259, 115] width 166 height 13
type input "03437454507"
click at [210, 138] on input "Contact #2 Email Address" at bounding box center [259, 139] width 166 height 13
paste input "N/A"
type input "N/A"
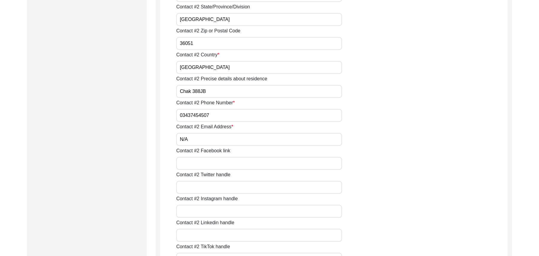
click at [204, 163] on input "Contact #2 Facebook link" at bounding box center [259, 163] width 166 height 13
paste input "N/A"
type input "N/A"
click at [203, 186] on input "Contact #2 Twitter handle" at bounding box center [259, 187] width 166 height 13
paste input "N/A"
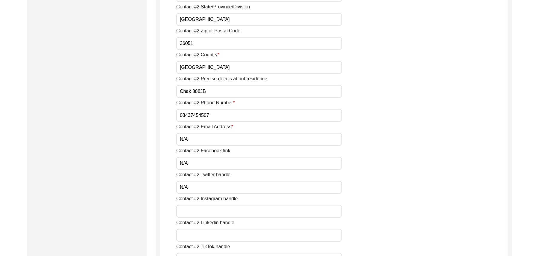
type input "N/A"
click at [204, 211] on input "Contact #2 Instagram handle" at bounding box center [259, 211] width 166 height 13
paste input "N/A"
type input "N/A"
click at [206, 236] on input "Contact #2 Linkedin handle" at bounding box center [259, 235] width 166 height 13
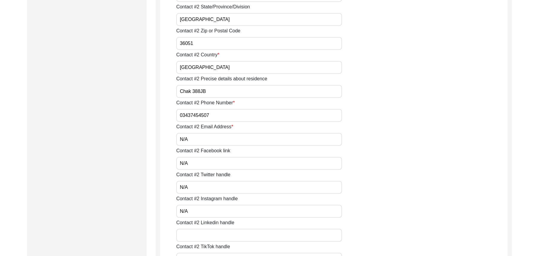
paste input "N/A"
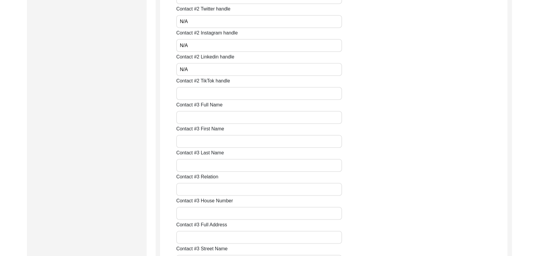
scroll to position [1000, 0]
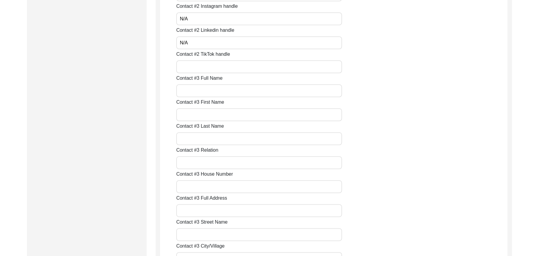
type input "N/A"
click at [198, 70] on input "Contact #2 TikTok handle" at bounding box center [259, 66] width 166 height 13
paste input "N/A"
type input "N/A"
click at [199, 89] on input "Contact #3 Full Name" at bounding box center [259, 90] width 166 height 13
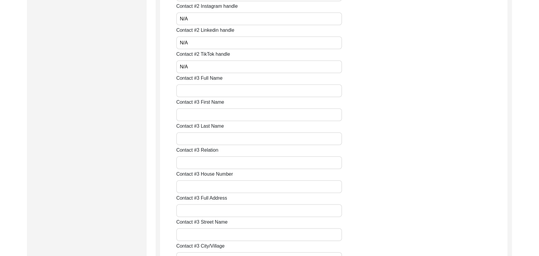
paste input "N/A"
type input "N/A"
click at [202, 115] on input "Contact #3 First Name" at bounding box center [259, 114] width 166 height 13
paste input "N/A"
type input "N/A"
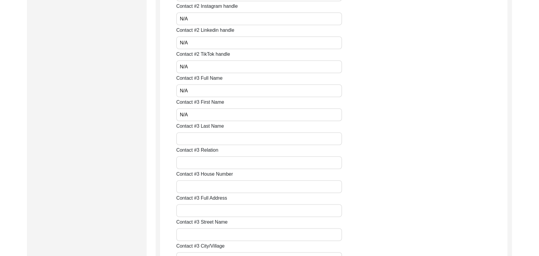
click at [206, 137] on input "Contact #3 Last Name" at bounding box center [259, 138] width 166 height 13
paste input "N/A"
type input "N/A"
click at [210, 164] on input "Contact #3 Relation" at bounding box center [259, 162] width 166 height 13
paste input "N/A"
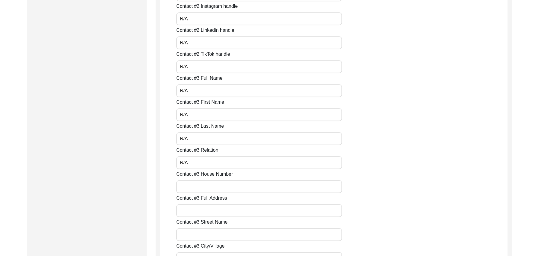
type input "N/A"
click at [210, 187] on input "Contact #3 House Number" at bounding box center [259, 186] width 166 height 13
paste input "N/A"
type input "N/A"
click at [211, 207] on input "Contact #3 Full Address" at bounding box center [259, 210] width 166 height 13
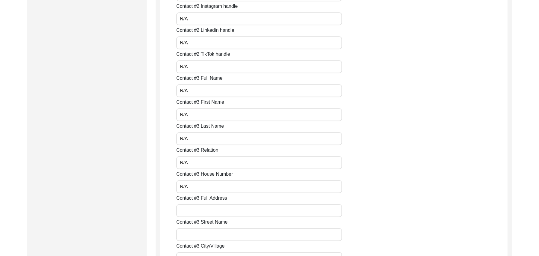
paste input "N/A"
type input "N/A"
click at [207, 233] on input "Contact #3 Street Name" at bounding box center [259, 234] width 166 height 13
paste input "N/A"
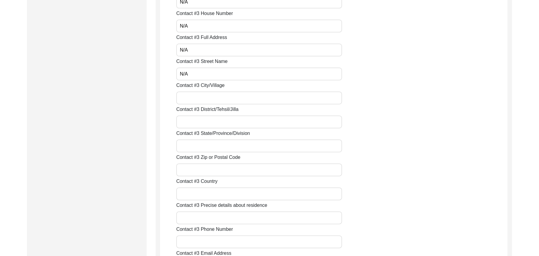
scroll to position [1204, 0]
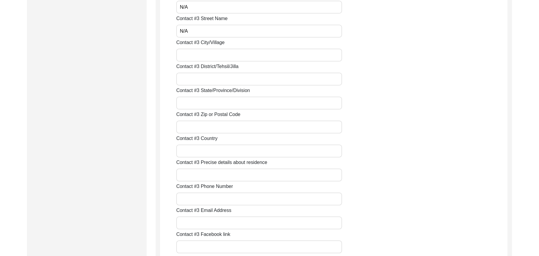
type input "N/A"
click at [230, 57] on input "Contact #3 City/Village" at bounding box center [259, 55] width 166 height 13
paste input "N/A"
type input "N/A"
click at [223, 76] on input "Contact #3 District/Tehsil/Jilla" at bounding box center [259, 78] width 166 height 13
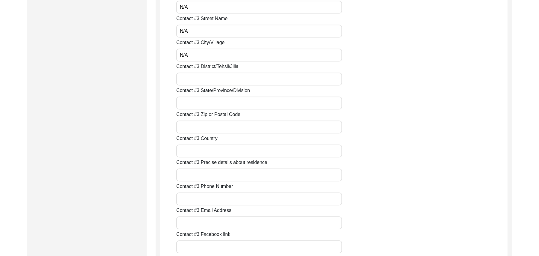
paste input "N/A"
type input "N/A"
click at [211, 104] on input "Contact #3 State/Province/Division" at bounding box center [259, 102] width 166 height 13
paste input "N/A"
type input "N/A"
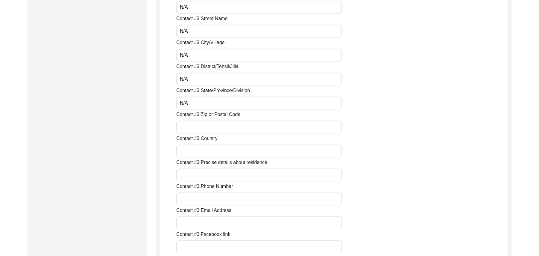
click at [204, 128] on input "Contact #3 Zip or Postal Code" at bounding box center [259, 126] width 166 height 13
paste input "N/A"
type input "N/A"
click at [203, 148] on input "Contact #3 Country" at bounding box center [259, 150] width 166 height 13
paste input "N/A"
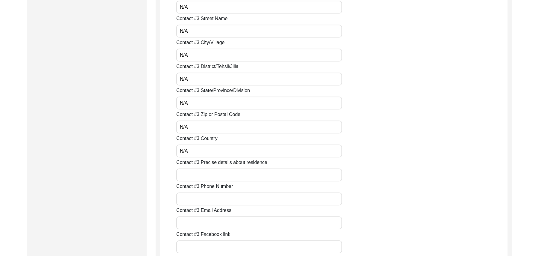
type input "N/A"
click at [204, 174] on input "Contact #3 Precise details about residence" at bounding box center [259, 174] width 166 height 13
paste input "N/A"
type input "N/A"
click at [203, 199] on input "Contact #3 Phone Number" at bounding box center [259, 198] width 166 height 13
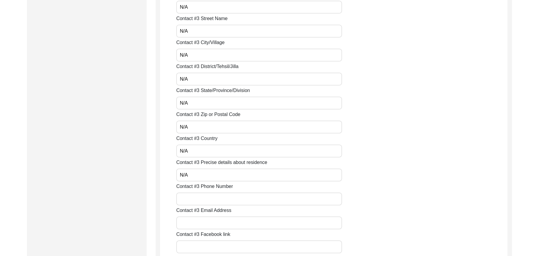
paste input "N/A"
type input "N/A"
click at [204, 219] on input "Contact #3 Email Address" at bounding box center [259, 222] width 166 height 13
paste input "N/A"
type input "N/A"
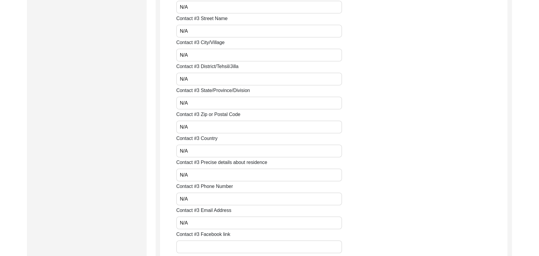
click at [206, 247] on input "Contact #3 Facebook link" at bounding box center [259, 246] width 166 height 13
paste input "N/A"
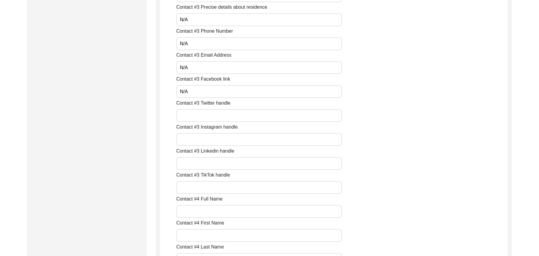
scroll to position [1412, 0]
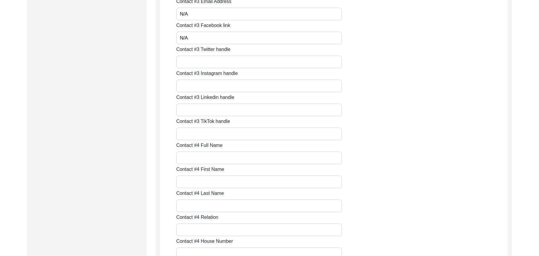
type input "N/A"
click at [199, 65] on input "Contact #3 Twitter handle" at bounding box center [259, 61] width 166 height 13
paste input "N/A"
type input "N/A"
click at [199, 84] on input "Contact #3 Instagram handle" at bounding box center [259, 85] width 166 height 13
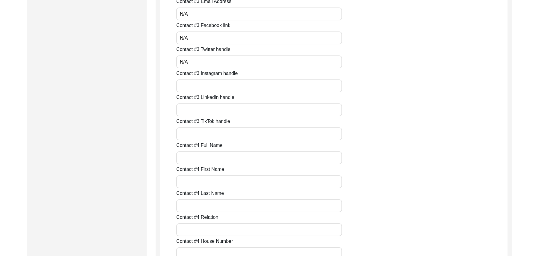
paste input "N/A"
type input "N/A"
click at [205, 110] on input "Contact #3 Linkedin handle" at bounding box center [259, 109] width 166 height 13
type input "v"
paste input "N/A"
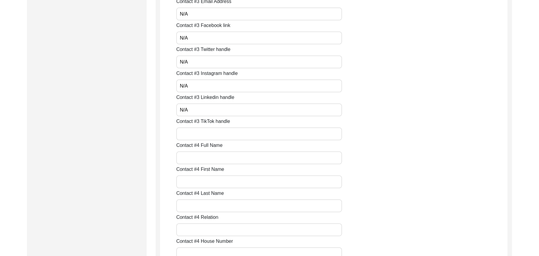
type input "N/A"
click at [202, 140] on div "Contact #1 Full Name Muhammad Islam Contact #1 First Name Muhammad Contact #1 L…" at bounding box center [341, 45] width 331 height 2681
click at [202, 136] on input "Contact #3 TikTok handle" at bounding box center [259, 133] width 166 height 13
paste input "N/A"
type input "N/A"
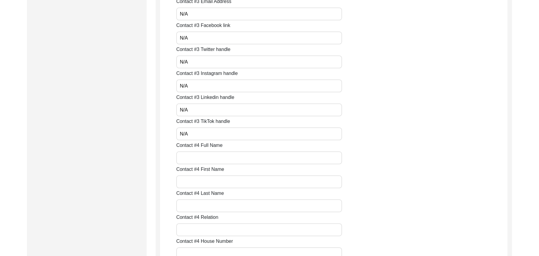
click at [201, 156] on input "Contact #4 Full Name" at bounding box center [259, 157] width 166 height 13
paste input "N/A"
type input "N/A"
click at [201, 178] on input "Contact #4 First Name" at bounding box center [259, 181] width 166 height 13
paste input "N/A"
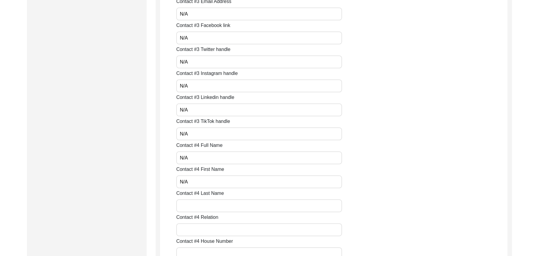
type input "N/A"
click at [205, 204] on input "Contact #4 Last Name" at bounding box center [259, 205] width 166 height 13
paste input "N/A"
type input "N/A"
click at [204, 229] on input "Contact #4 Relation" at bounding box center [259, 229] width 166 height 13
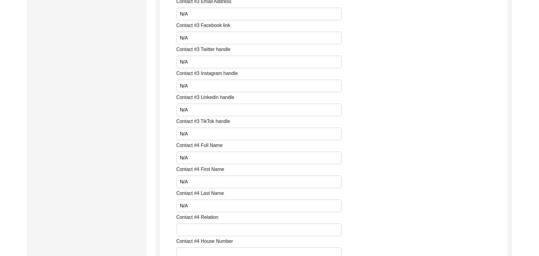
paste input "N/A"
type input "N/A"
click at [203, 253] on input "Contact #4 House Number" at bounding box center [259, 253] width 166 height 13
paste input "N/A"
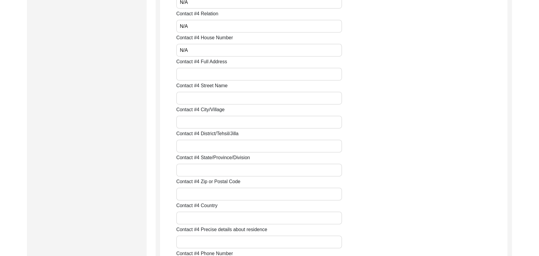
scroll to position [1653, 0]
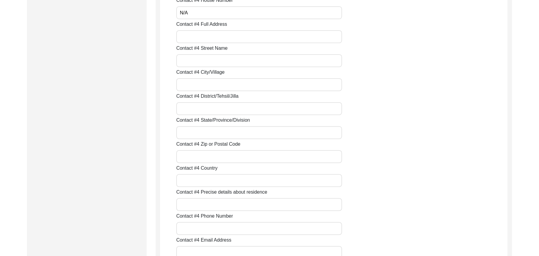
type input "N/A"
click at [228, 37] on input "Contact #4 Full Address" at bounding box center [259, 36] width 166 height 13
paste input "N/A"
type input "N/A"
click at [226, 58] on input "Contact #4 Street Name" at bounding box center [259, 60] width 166 height 13
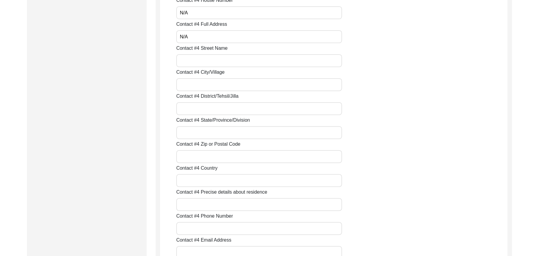
paste input "N/A"
type input "N/A"
click at [222, 82] on input "Contact #4 City/Village" at bounding box center [259, 84] width 166 height 13
paste input "N/A"
type input "N/A"
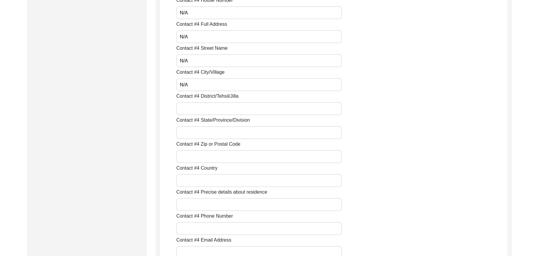
click at [221, 110] on input "Contact #4 District/Tehsil/Jilla" at bounding box center [259, 108] width 166 height 13
paste input "N/A"
type input "N/A"
click at [216, 132] on input "Contact #4 State/Province/Division" at bounding box center [259, 132] width 166 height 13
paste input "N/A"
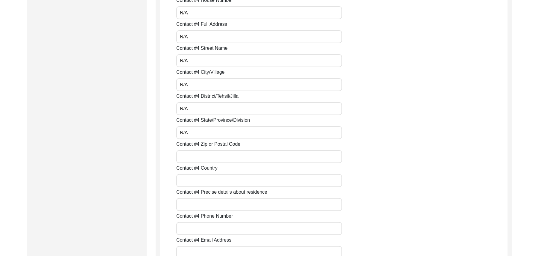
type input "N/A"
click at [216, 157] on input "Contact #4 Zip or Postal Code" at bounding box center [259, 156] width 166 height 13
paste input "N/A"
type input "N/A"
click at [211, 181] on input "Contact #4 Country" at bounding box center [259, 180] width 166 height 13
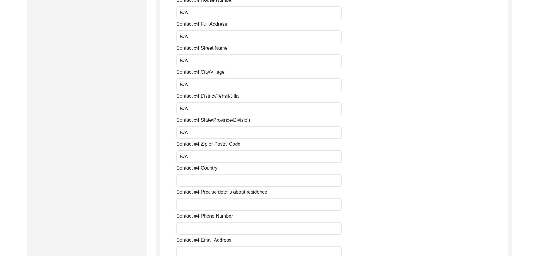
paste input "N/A"
type input "N/A"
click at [210, 203] on input "Contact #4 Precise details about residence" at bounding box center [259, 204] width 166 height 13
paste input "N/A"
type input "N/A"
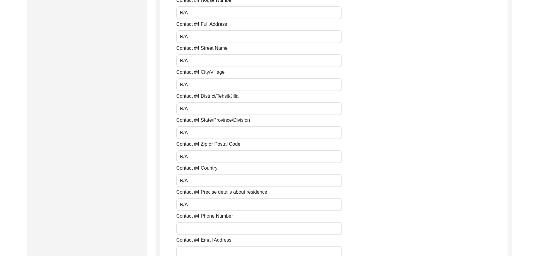
click at [210, 228] on input "Contact #4 Phone Number" at bounding box center [259, 228] width 166 height 13
paste input "N/A"
type input "N/A"
click at [206, 250] on input "Contact #4 Email Address" at bounding box center [259, 252] width 166 height 13
paste input "N/A"
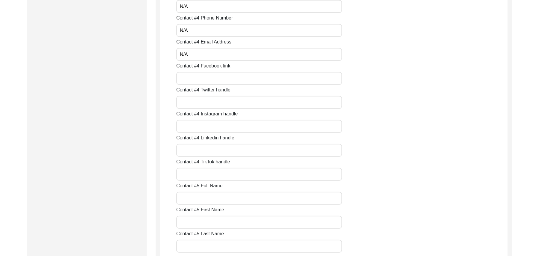
scroll to position [1872, 0]
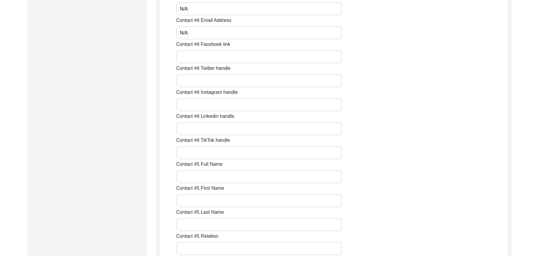
type input "N/A"
click at [196, 59] on input "Contact #4 Facebook link" at bounding box center [259, 56] width 166 height 13
paste input "N/A"
type input "N/A"
click at [197, 82] on input "Contact #4 Twitter handle" at bounding box center [259, 80] width 166 height 13
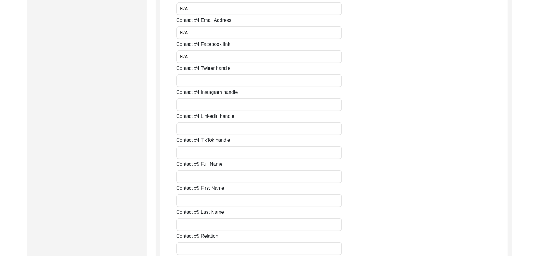
paste input "N/A"
type input "N/A"
click at [202, 107] on input "Contact #4 Instagram handle" at bounding box center [259, 104] width 166 height 13
paste input "N/A"
type input "N/A"
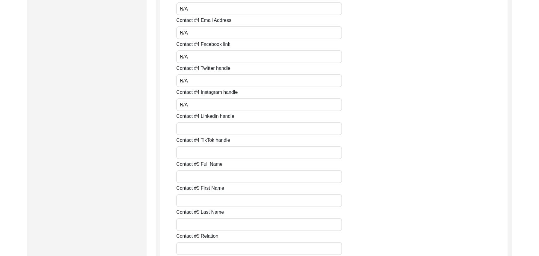
click at [206, 128] on input "Contact #4 Linkedin handle" at bounding box center [259, 128] width 166 height 13
paste input "N/A"
type input "N/A"
click at [207, 150] on input "Contact #4 TikTok handle" at bounding box center [259, 152] width 166 height 13
paste input "N/A"
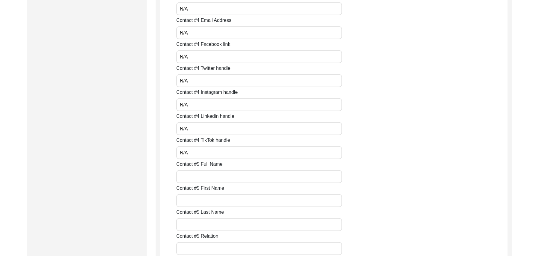
type input "N/A"
click at [209, 176] on input "Contact #5 Full Name" at bounding box center [259, 176] width 166 height 13
paste input "N/A"
type input "N/A"
click at [209, 198] on input "Contact #5 First Name" at bounding box center [259, 200] width 166 height 13
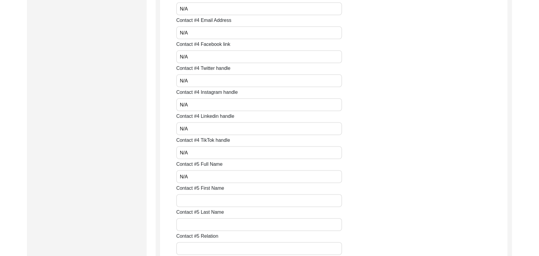
paste input "N/A"
type input "N/A"
click at [211, 224] on input "Contact #5 Last Name" at bounding box center [259, 224] width 166 height 13
paste input "N/A"
type input "N/A"
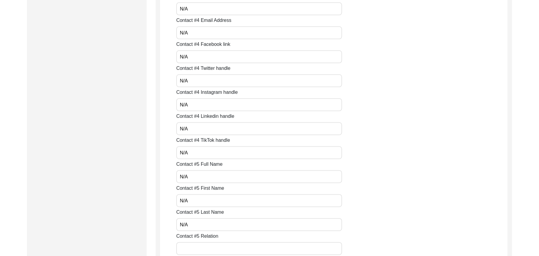
click at [211, 247] on input "Contact #5 Relation" at bounding box center [259, 248] width 166 height 13
paste input "N/A"
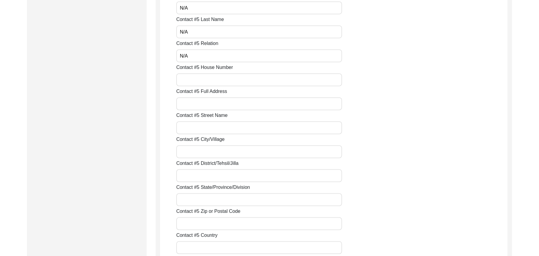
scroll to position [2076, 0]
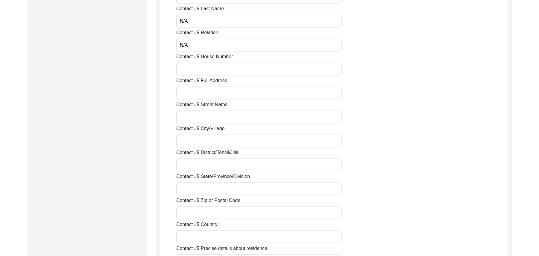
type input "N/A"
click at [227, 69] on input "Contact #5 House Number" at bounding box center [259, 69] width 166 height 13
paste input "N/A"
type input "N/A"
click at [213, 95] on input "Contact #5 Full Address" at bounding box center [259, 93] width 166 height 13
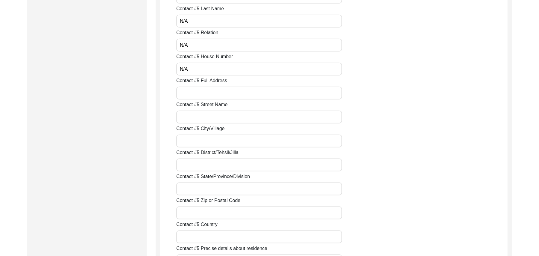
paste input "N/A"
type input "N/A"
click at [206, 117] on input "Contact #5 Street Name" at bounding box center [259, 116] width 166 height 13
paste input "N/A"
type input "N/A"
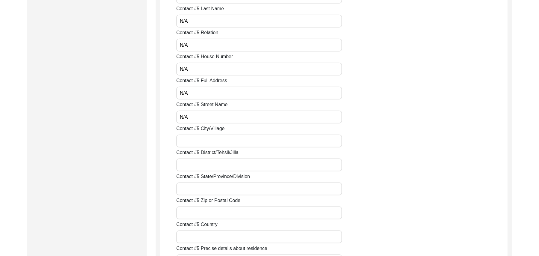
click at [199, 140] on input "Contact #5 City/Village" at bounding box center [259, 140] width 166 height 13
paste input "N/A"
type input "N/A"
click at [195, 162] on input "Contact #5 District/Tehsil/Jilla" at bounding box center [259, 164] width 166 height 13
paste input "N/A"
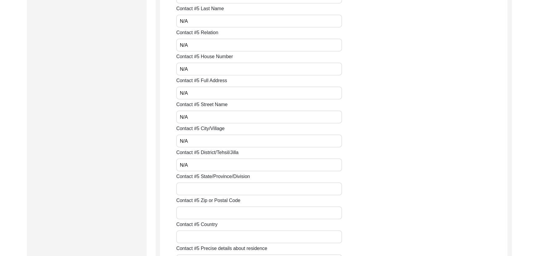
type input "N/A"
click at [195, 190] on input "Contact #5 State/Province/Division" at bounding box center [259, 188] width 166 height 13
paste input "N/A"
type input "N/A"
click at [195, 213] on input "Contact #5 Zip or Postal Code" at bounding box center [259, 212] width 166 height 13
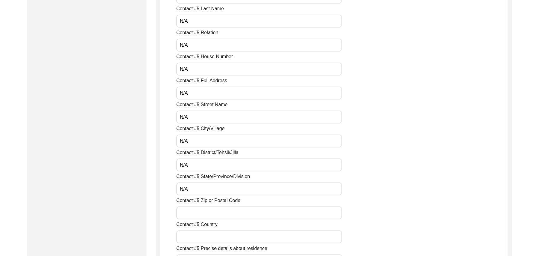
paste input "N/A"
click at [195, 236] on input "Contact #5 Country" at bounding box center [259, 236] width 166 height 13
paste input "N/A"
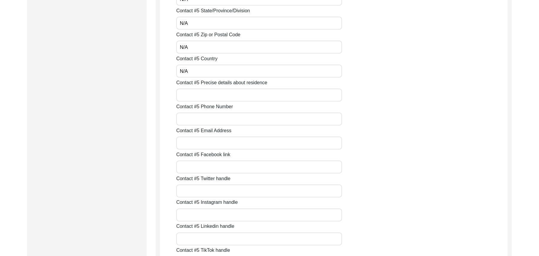
scroll to position [2258, 0]
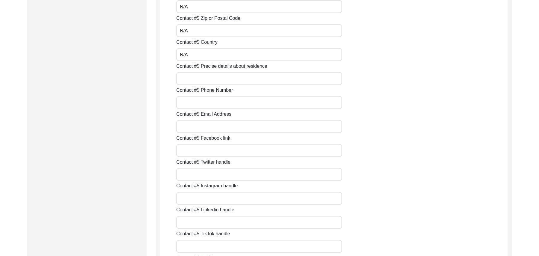
click at [216, 81] on input "Contact #5 Precise details about residence" at bounding box center [259, 78] width 166 height 13
paste input "N/A"
click at [214, 104] on input "Contact #5 Phone Number" at bounding box center [259, 102] width 166 height 13
paste input "N/A"
click at [209, 127] on input "Contact #5 Email Address" at bounding box center [259, 126] width 166 height 13
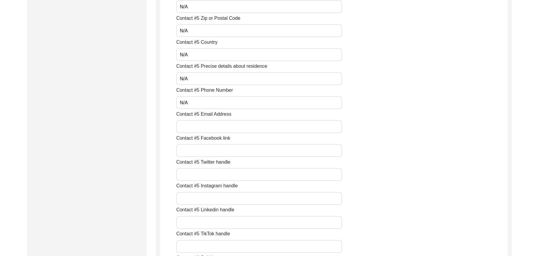
paste input "N/A"
click at [199, 155] on input "Contact #5 Facebook link" at bounding box center [259, 150] width 166 height 13
paste input "N/A"
click at [198, 172] on input "Contact #5 Twitter handle" at bounding box center [259, 174] width 166 height 13
paste input "N/A"
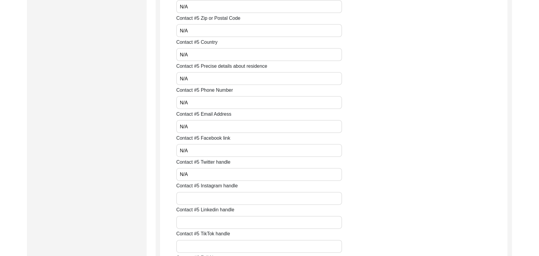
click at [200, 194] on input "Contact #5 Instagram handle" at bounding box center [259, 198] width 166 height 13
paste input "N/A"
click at [199, 219] on input "Contact #5 Linkedin handle" at bounding box center [259, 222] width 166 height 13
paste input "N/A"
click at [199, 242] on input "Contact #5 TikTok handle" at bounding box center [259, 246] width 166 height 13
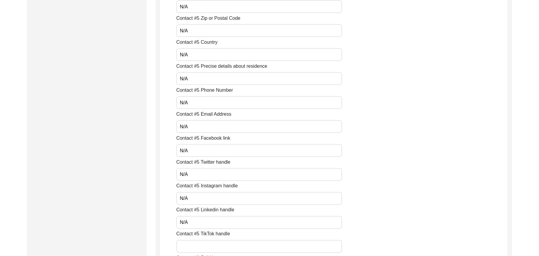
paste input "N/A"
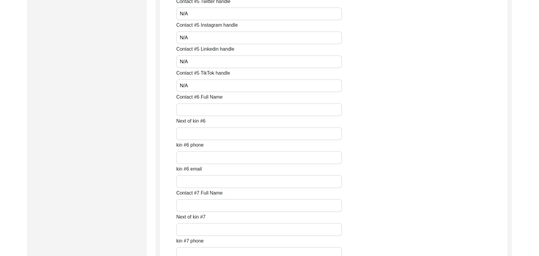
scroll to position [2461, 0]
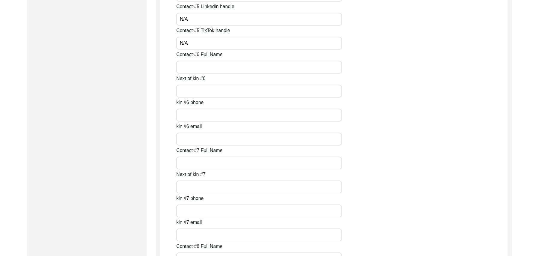
click at [204, 68] on input "Contact #6 Full Name" at bounding box center [259, 66] width 166 height 13
paste input "N/A"
click at [201, 93] on input "Next of kin #6" at bounding box center [259, 90] width 166 height 13
paste
click at [199, 115] on input "kin #6 phone" at bounding box center [259, 114] width 166 height 13
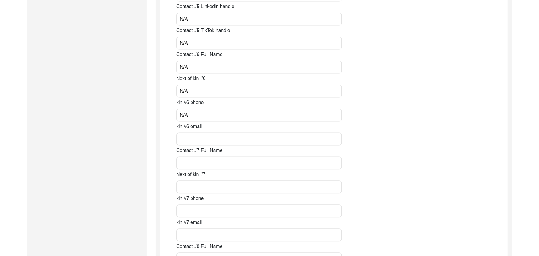
click at [199, 140] on input "kin #6 email" at bounding box center [259, 138] width 166 height 13
click at [201, 161] on input "Contact #7 Full Name" at bounding box center [259, 162] width 166 height 13
click at [200, 187] on input "Next of kin #7" at bounding box center [259, 186] width 166 height 13
click at [200, 210] on input "kin #7 phone" at bounding box center [259, 210] width 166 height 13
click at [203, 235] on input "kin #7 email" at bounding box center [259, 234] width 166 height 13
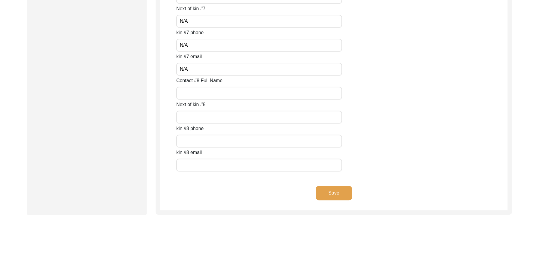
scroll to position [2664, 0]
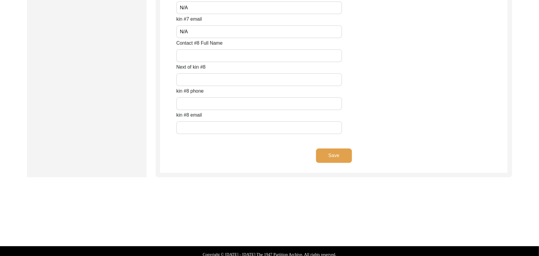
click at [198, 57] on input "Contact #8 Full Name" at bounding box center [259, 55] width 166 height 13
click at [200, 79] on input "Next of kin #8" at bounding box center [259, 79] width 166 height 13
click at [203, 102] on input "text" at bounding box center [259, 103] width 166 height 13
click at [209, 128] on input "text" at bounding box center [259, 127] width 166 height 13
click at [344, 155] on button "Save" at bounding box center [334, 155] width 36 height 14
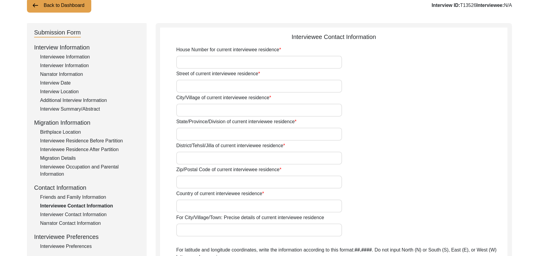
scroll to position [35, 0]
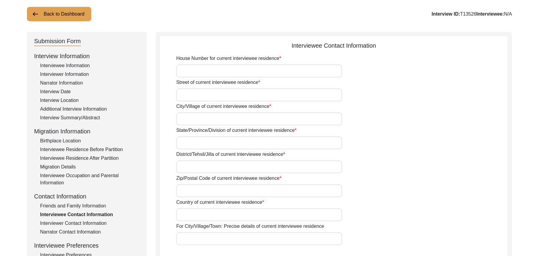
click at [254, 72] on input "House Number for current interviewee residence" at bounding box center [259, 70] width 166 height 13
click at [238, 94] on input "Street of current interviewee residence" at bounding box center [259, 94] width 166 height 13
click at [227, 115] on input "City/Village of current interviewee residence" at bounding box center [259, 118] width 166 height 13
click at [220, 141] on input "State/Province/Division of current interviewee residence" at bounding box center [259, 142] width 166 height 13
click at [211, 168] on input "District/Tehsil/Jilla of current interviewee residence" at bounding box center [259, 166] width 166 height 13
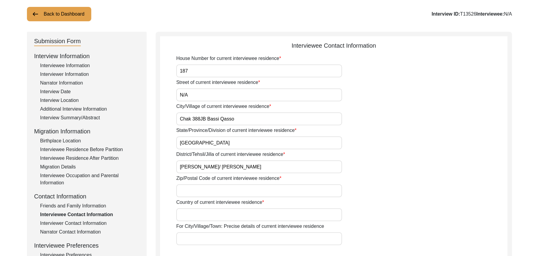
click at [210, 191] on input "Zip/Postal Code of current interviewee residence" at bounding box center [259, 190] width 166 height 13
click at [207, 213] on input "Country of current interviewee residence" at bounding box center [259, 214] width 166 height 13
click at [206, 240] on input "For City/Village/Town: Precise details of current interviewee residence" at bounding box center [259, 238] width 166 height 13
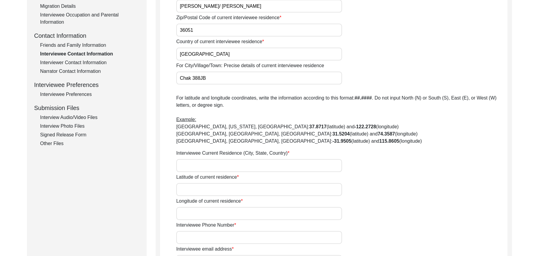
scroll to position [239, 0]
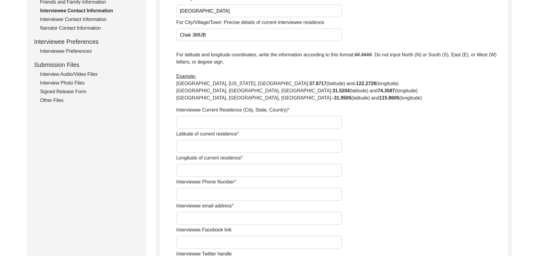
click at [263, 124] on input "Interviewee Current Residence (City, State, Country)" at bounding box center [259, 122] width 166 height 13
click at [254, 146] on input "Latitude of current residence" at bounding box center [259, 146] width 166 height 13
click at [241, 170] on input "Longitude of current residence" at bounding box center [259, 170] width 166 height 13
click at [234, 195] on input "Interviewee Phone Number" at bounding box center [259, 194] width 166 height 13
click at [227, 222] on input "Interviewee email address" at bounding box center [259, 218] width 166 height 13
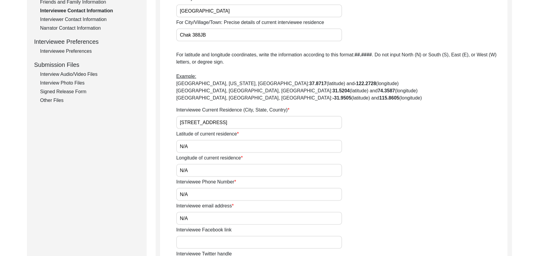
click at [221, 242] on input "Interviewee Facebook link" at bounding box center [259, 242] width 166 height 13
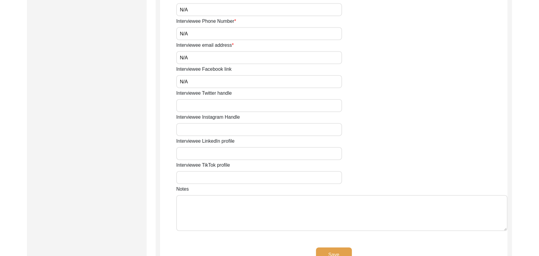
scroll to position [420, 0]
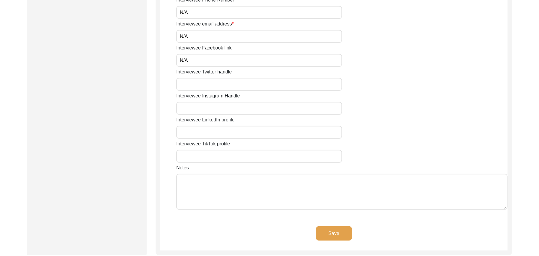
click at [211, 85] on input "Interviewee Twitter handle" at bounding box center [259, 84] width 166 height 13
click at [207, 108] on input "Interviewee Instagram Handle" at bounding box center [259, 108] width 166 height 13
click at [207, 132] on input "Interviewee LinkedIn profile" at bounding box center [259, 132] width 166 height 13
click at [208, 157] on input "Interviewee TikTok profile" at bounding box center [259, 156] width 166 height 13
click at [207, 190] on textarea "Notes" at bounding box center [341, 192] width 331 height 36
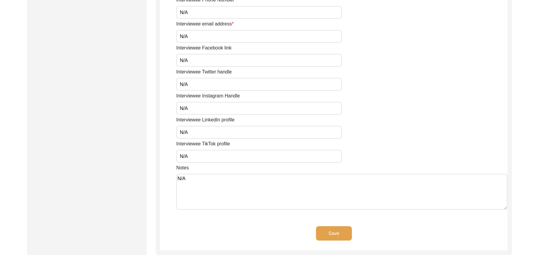
click at [335, 233] on button "Save" at bounding box center [334, 233] width 36 height 14
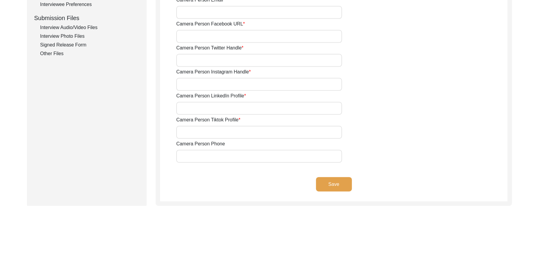
scroll to position [0, 0]
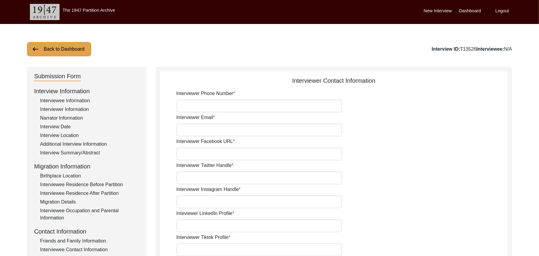
click at [223, 107] on input "Interviewer Phone Number" at bounding box center [259, 105] width 166 height 13
click at [218, 135] on input "Interviewer Email" at bounding box center [259, 129] width 166 height 13
click at [216, 156] on input "Interviewer Facebook URL" at bounding box center [259, 153] width 166 height 13
click at [213, 178] on input "Interviewer Twitter Handle" at bounding box center [259, 177] width 166 height 13
click at [213, 204] on input "Interviewer Instagram Handle" at bounding box center [259, 201] width 166 height 13
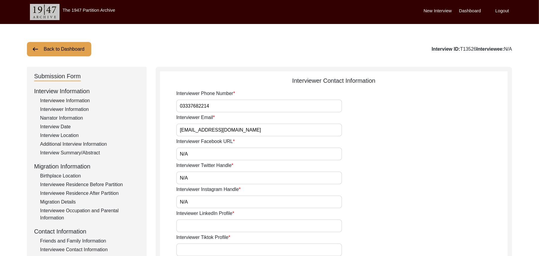
click at [213, 228] on input "Inteviewer LinkedIn Profile" at bounding box center [259, 225] width 166 height 13
click at [213, 251] on input "Interviewer Tiktok Profile" at bounding box center [259, 249] width 166 height 13
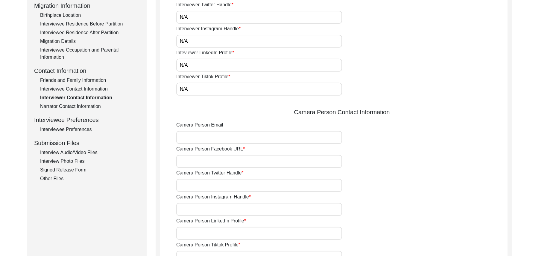
scroll to position [198, 0]
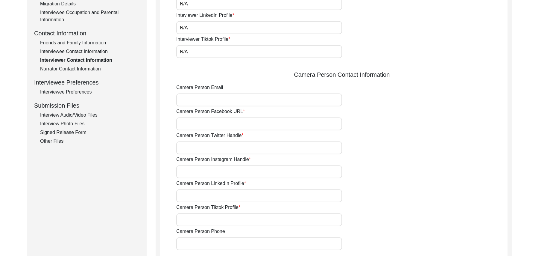
click at [244, 99] on input "Camera Person Email" at bounding box center [259, 99] width 166 height 13
click at [229, 125] on input "Camera Person Facebook URL" at bounding box center [259, 123] width 166 height 13
click at [219, 152] on input "Camera Person Twitter Handle" at bounding box center [259, 147] width 166 height 13
click at [215, 174] on input "Camera Person Instagram Handle" at bounding box center [259, 171] width 166 height 13
click at [211, 194] on input "Camera Person LinkedIn Profile" at bounding box center [259, 195] width 166 height 13
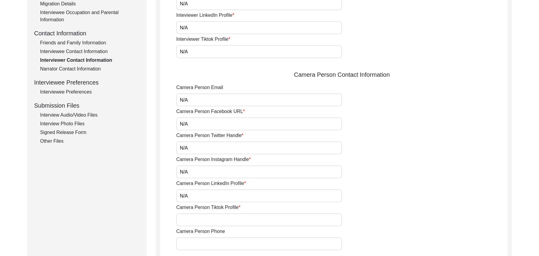
click at [207, 222] on input "Camera Person Tiktok Profile" at bounding box center [259, 219] width 166 height 13
click at [204, 245] on input "Camera Person Phone" at bounding box center [259, 243] width 166 height 13
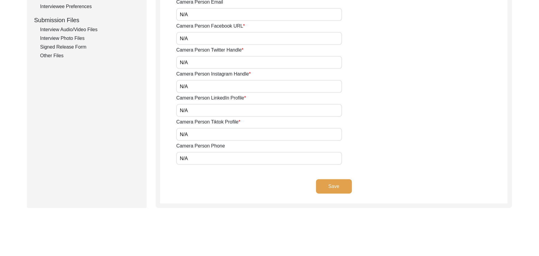
scroll to position [320, 0]
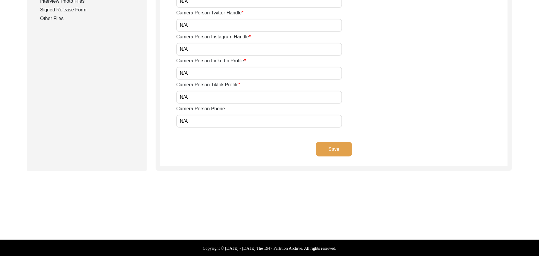
click at [330, 147] on button "Save" at bounding box center [334, 149] width 36 height 14
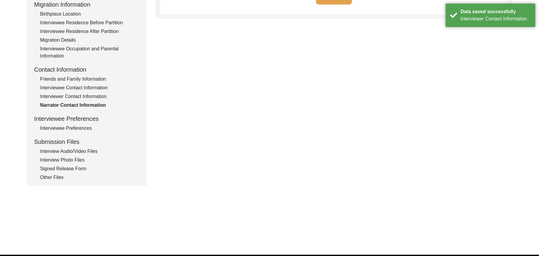
scroll to position [0, 0]
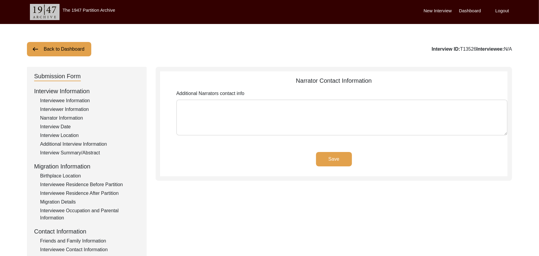
click at [272, 109] on textarea "Additional Narrators contact info" at bounding box center [341, 117] width 331 height 36
click at [337, 155] on button "Save" at bounding box center [334, 159] width 36 height 14
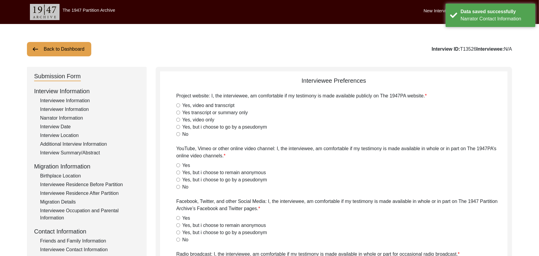
click at [178, 104] on input "Yes, video and transcript" at bounding box center [178, 105] width 4 height 4
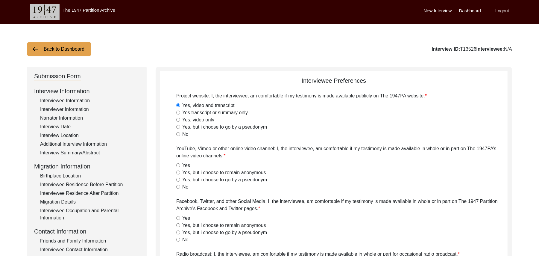
click at [178, 165] on input "Yes" at bounding box center [178, 165] width 4 height 4
click at [178, 217] on input "Yes" at bounding box center [178, 218] width 4 height 4
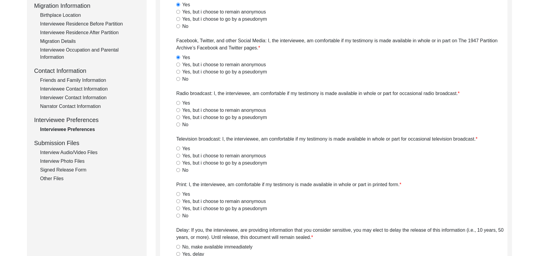
scroll to position [166, 0]
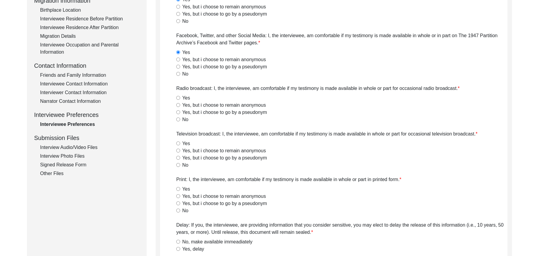
click at [178, 97] on input "Yes" at bounding box center [178, 98] width 4 height 4
click at [179, 143] on input "Yes" at bounding box center [178, 143] width 4 height 4
click at [179, 189] on input "Yes" at bounding box center [178, 189] width 4 height 4
click at [178, 242] on input "No, make available immeadiately" at bounding box center [178, 242] width 4 height 4
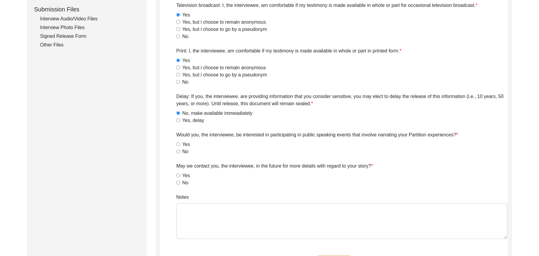
scroll to position [326, 0]
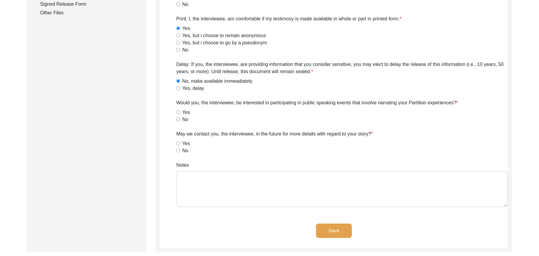
click at [178, 118] on input "No" at bounding box center [178, 119] width 4 height 4
click at [178, 144] on input "Yes" at bounding box center [178, 143] width 4 height 4
click at [193, 187] on textarea "Notes" at bounding box center [341, 189] width 331 height 36
click at [330, 227] on button "Save" at bounding box center [334, 230] width 36 height 14
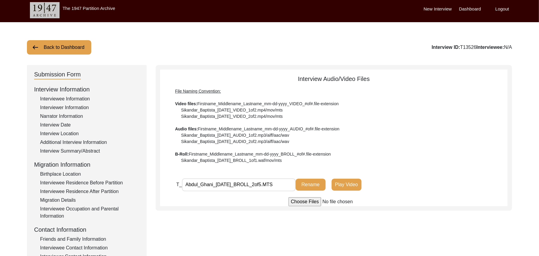
scroll to position [0, 0]
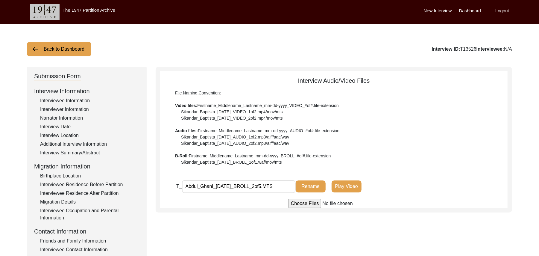
click at [82, 43] on button "Back to Dashboard" at bounding box center [59, 49] width 64 height 14
